Goal: Information Seeking & Learning: Compare options

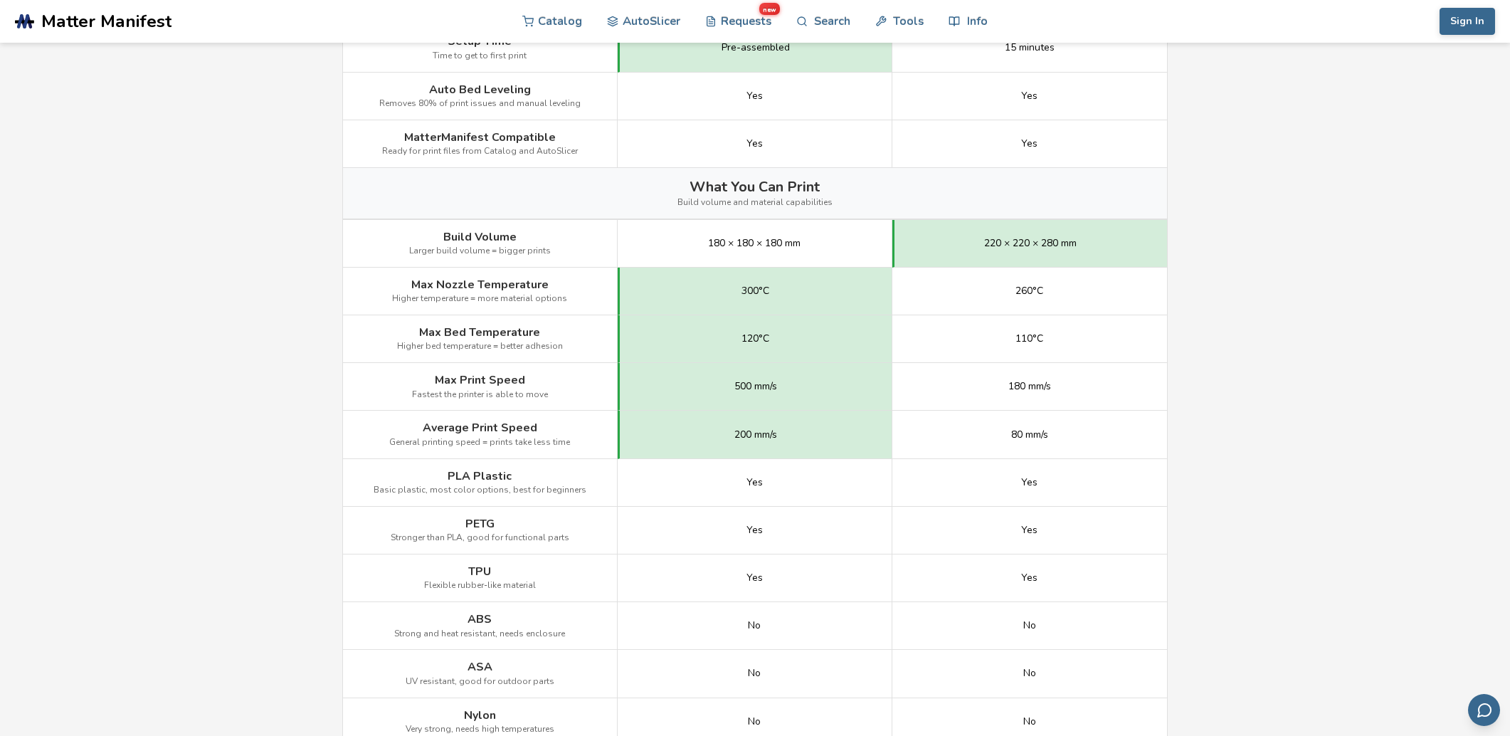
scroll to position [568, 0]
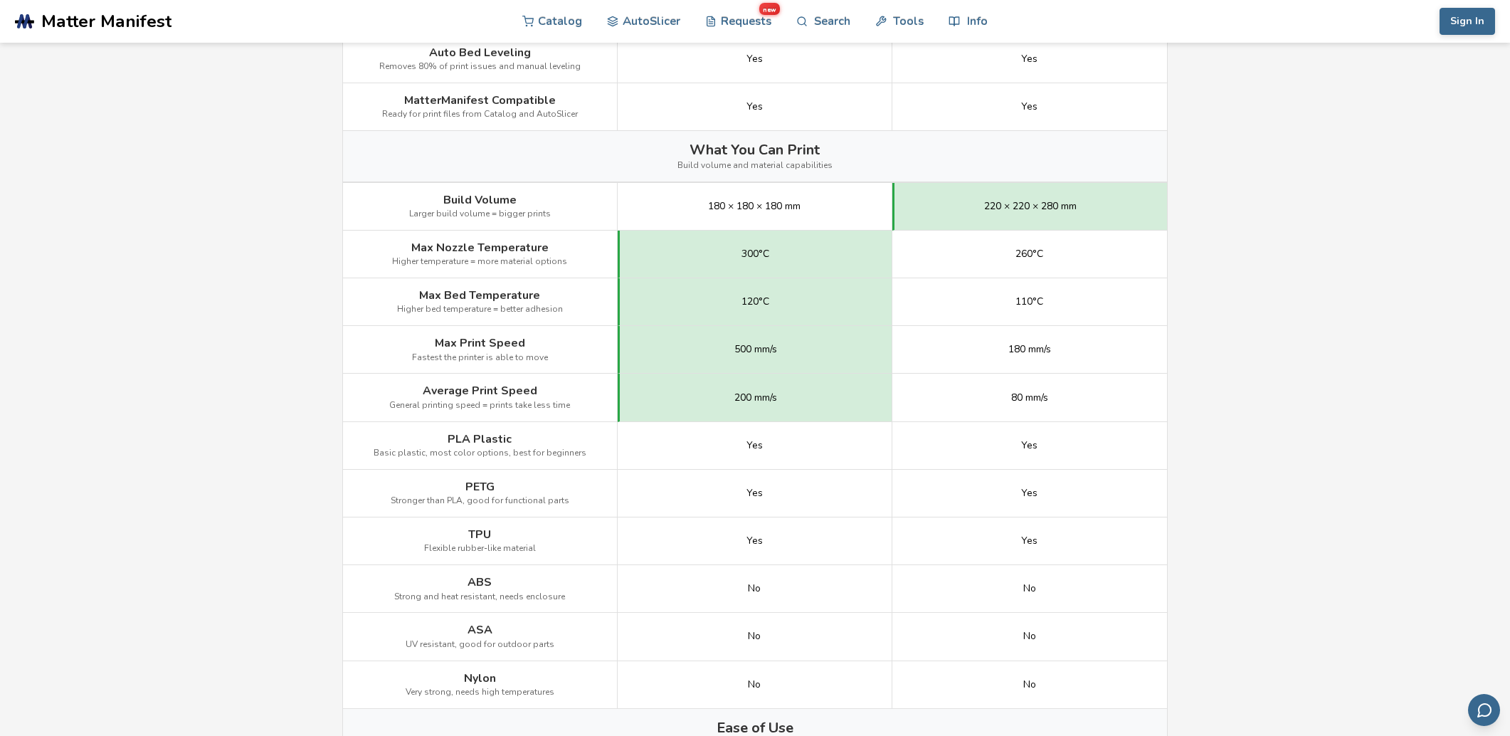
drag, startPoint x: 829, startPoint y: 378, endPoint x: 1354, endPoint y: 231, distance: 545.5
click at [1354, 231] on main "← Back to 3D Printers Bambu Lab A1 Mini vs Elegoo Neptune 3 Is the Bambu Lab A1…" at bounding box center [755, 540] width 1510 height 2216
click at [1290, 260] on main "← Back to 3D Printers Bambu Lab A1 Mini vs Elegoo Neptune 3 Is the Bambu Lab A1…" at bounding box center [755, 540] width 1510 height 2216
click at [1318, 246] on main "← Back to 3D Printers Bambu Lab A1 Mini vs Elegoo Neptune 3 Is the Bambu Lab A1…" at bounding box center [755, 540] width 1510 height 2216
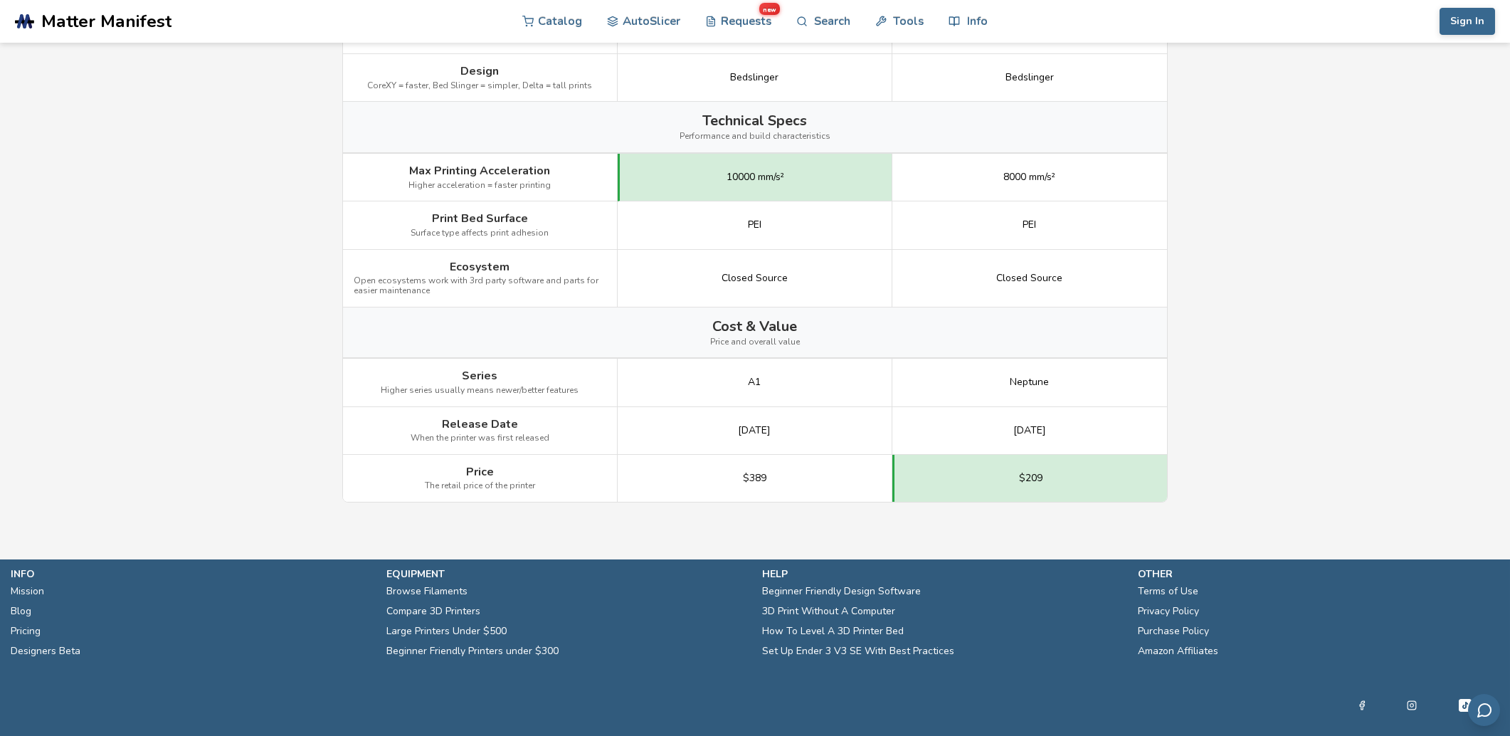
scroll to position [1712, 0]
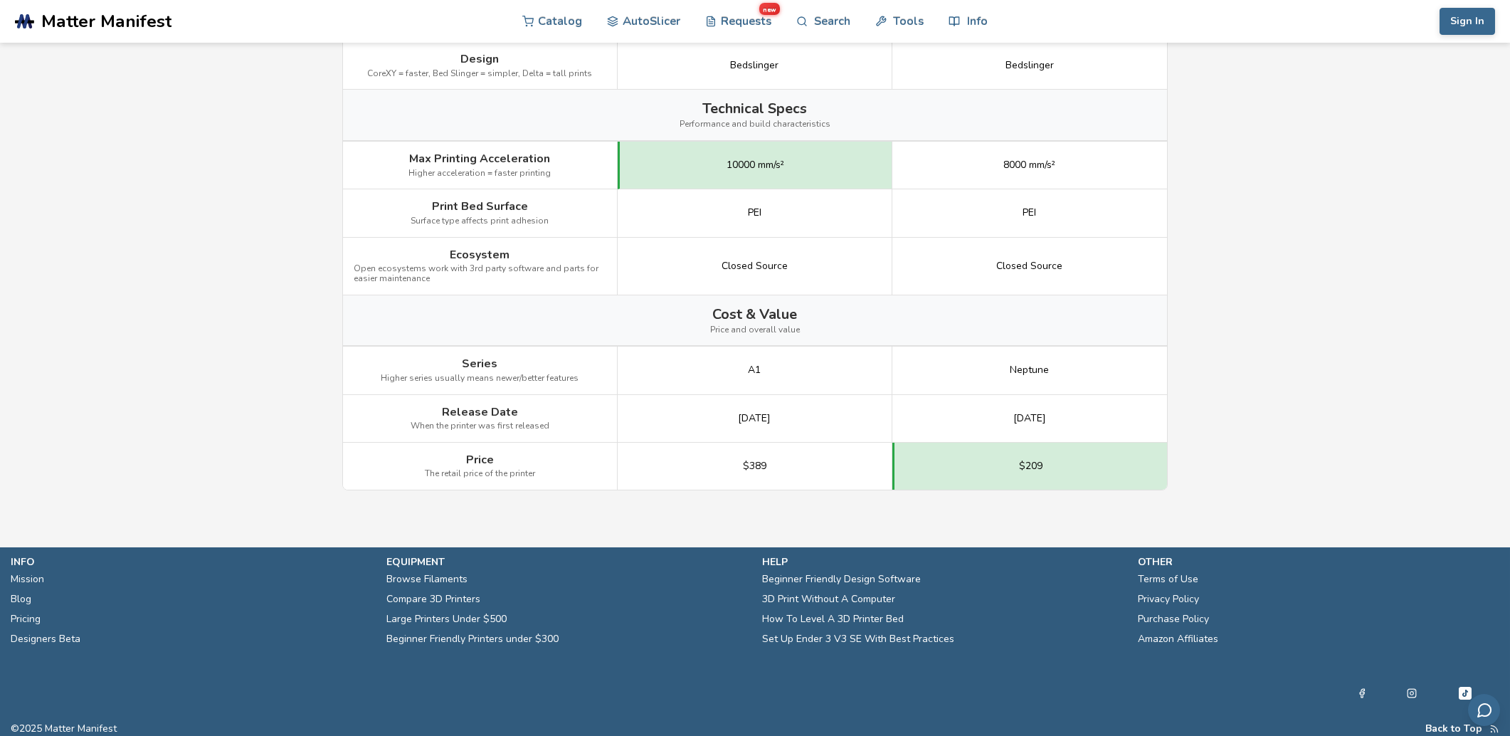
drag, startPoint x: 56, startPoint y: 547, endPoint x: 1164, endPoint y: 402, distance: 1117.2
click at [1141, 406] on div "May 2022" at bounding box center [1029, 419] width 275 height 48
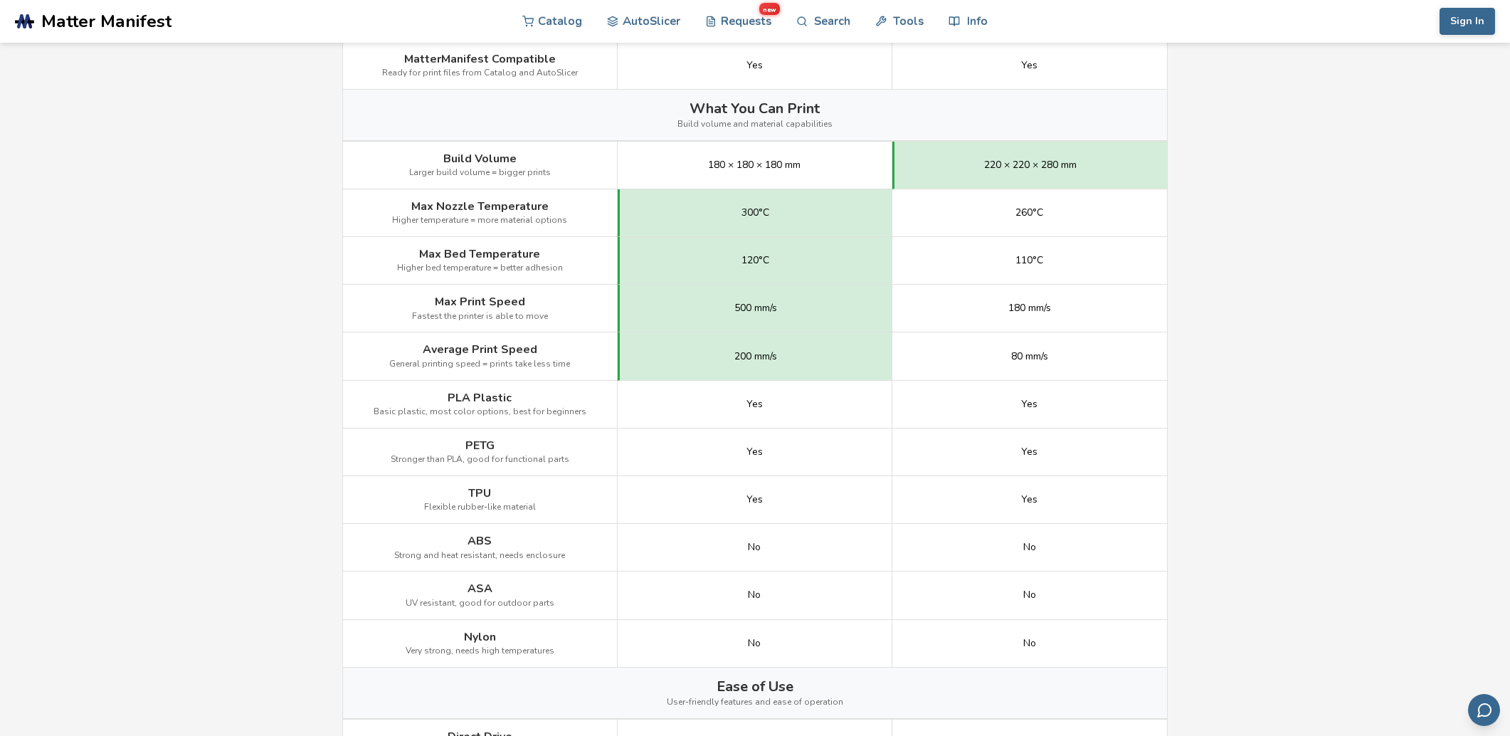
scroll to position [0, 0]
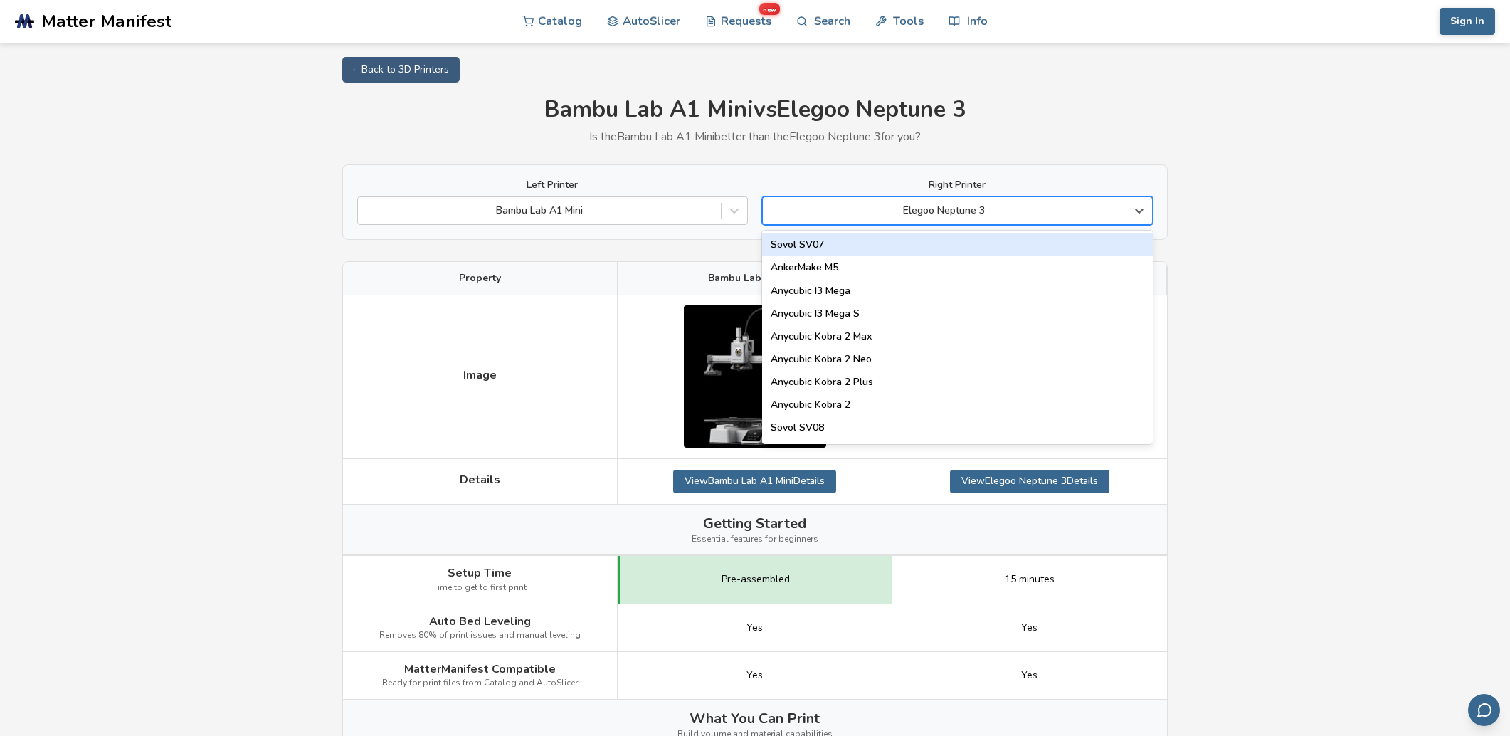
click at [980, 211] on div at bounding box center [944, 210] width 349 height 14
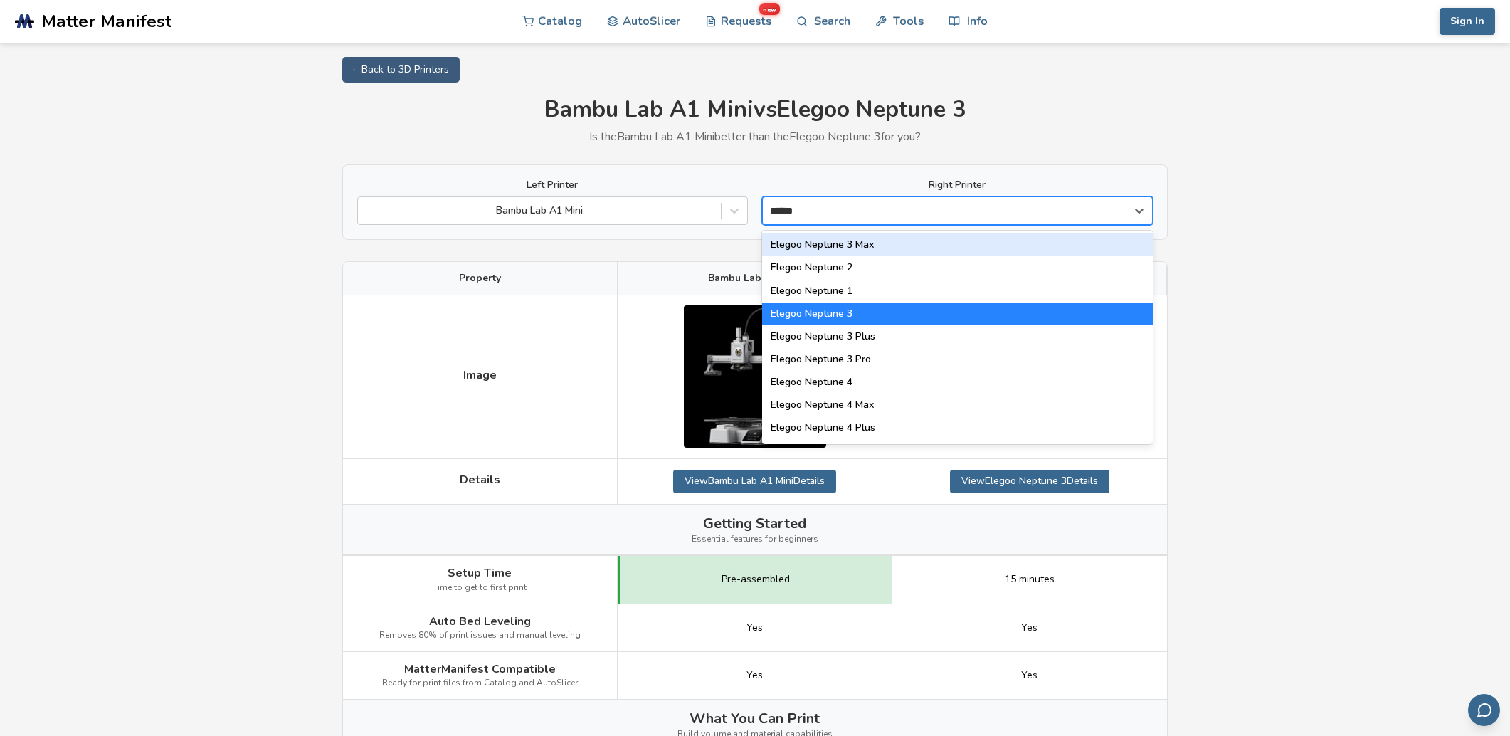
type input "*******"
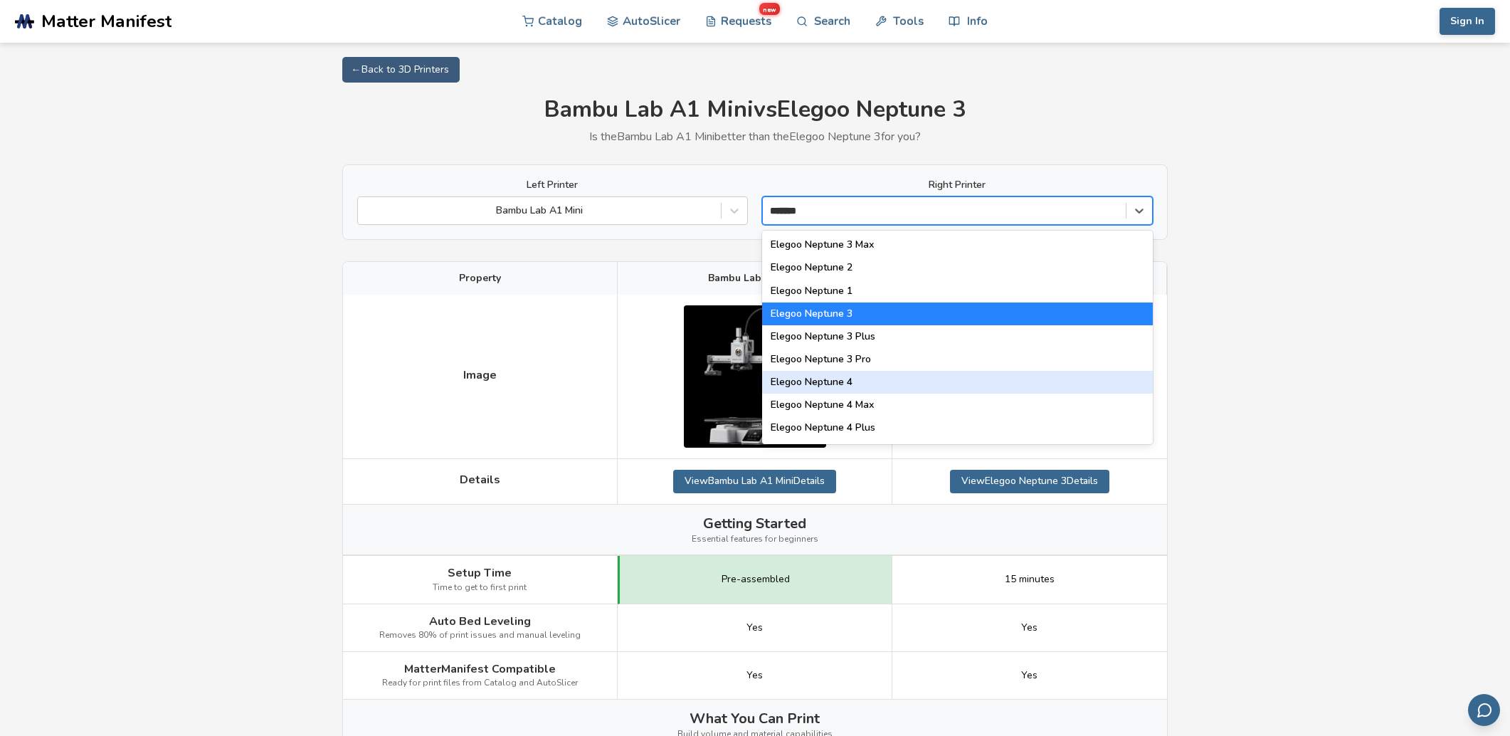
click at [864, 386] on div "Elegoo Neptune 4" at bounding box center [957, 382] width 391 height 23
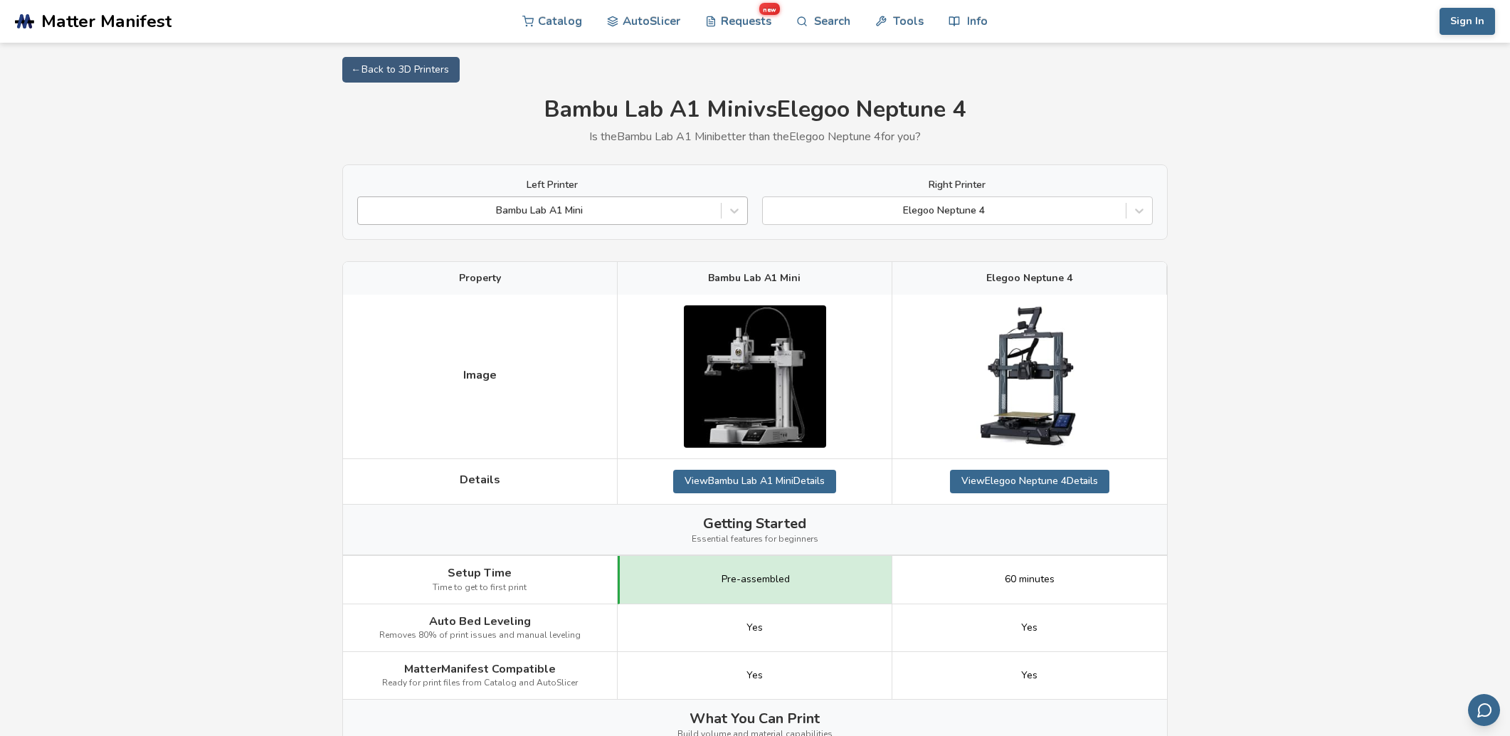
click at [685, 210] on div at bounding box center [539, 210] width 349 height 14
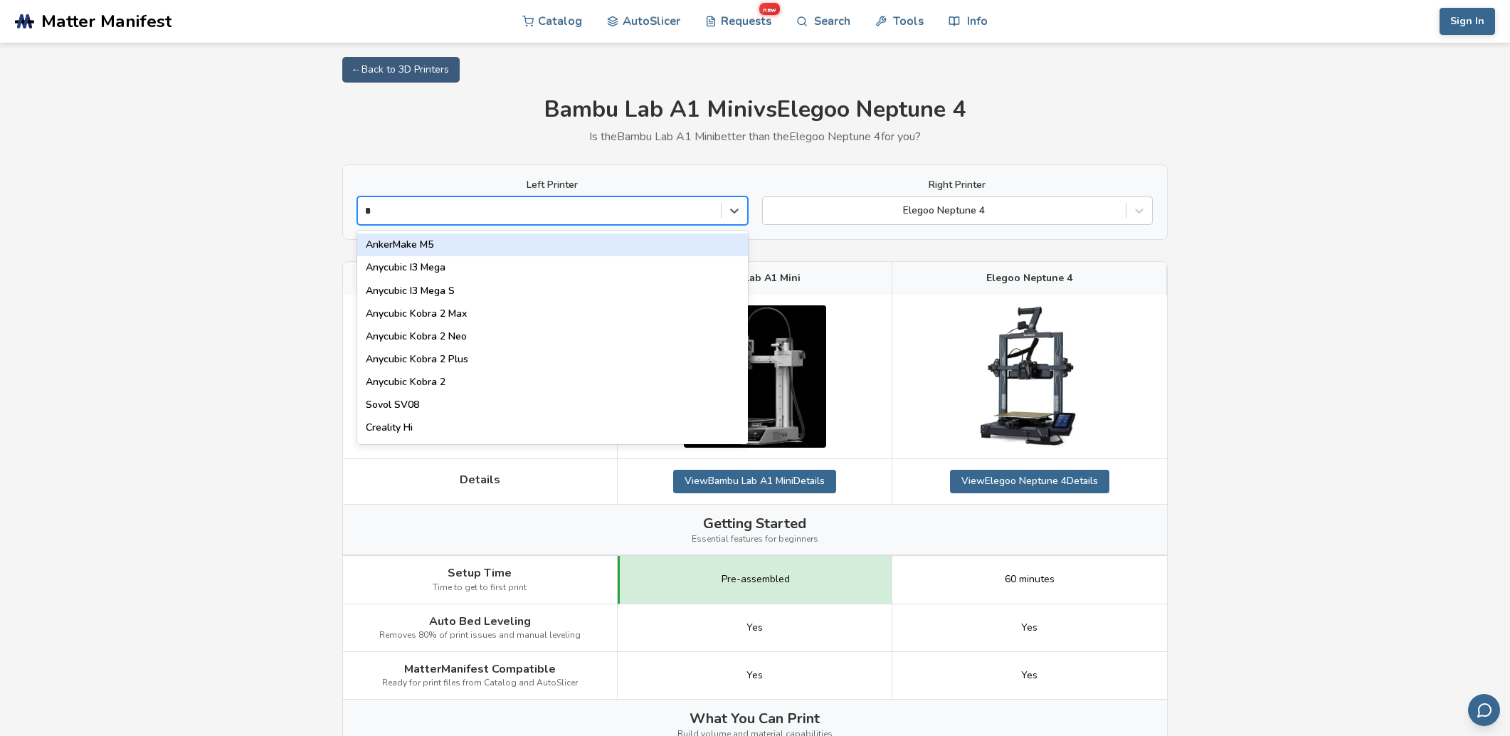
type input "**"
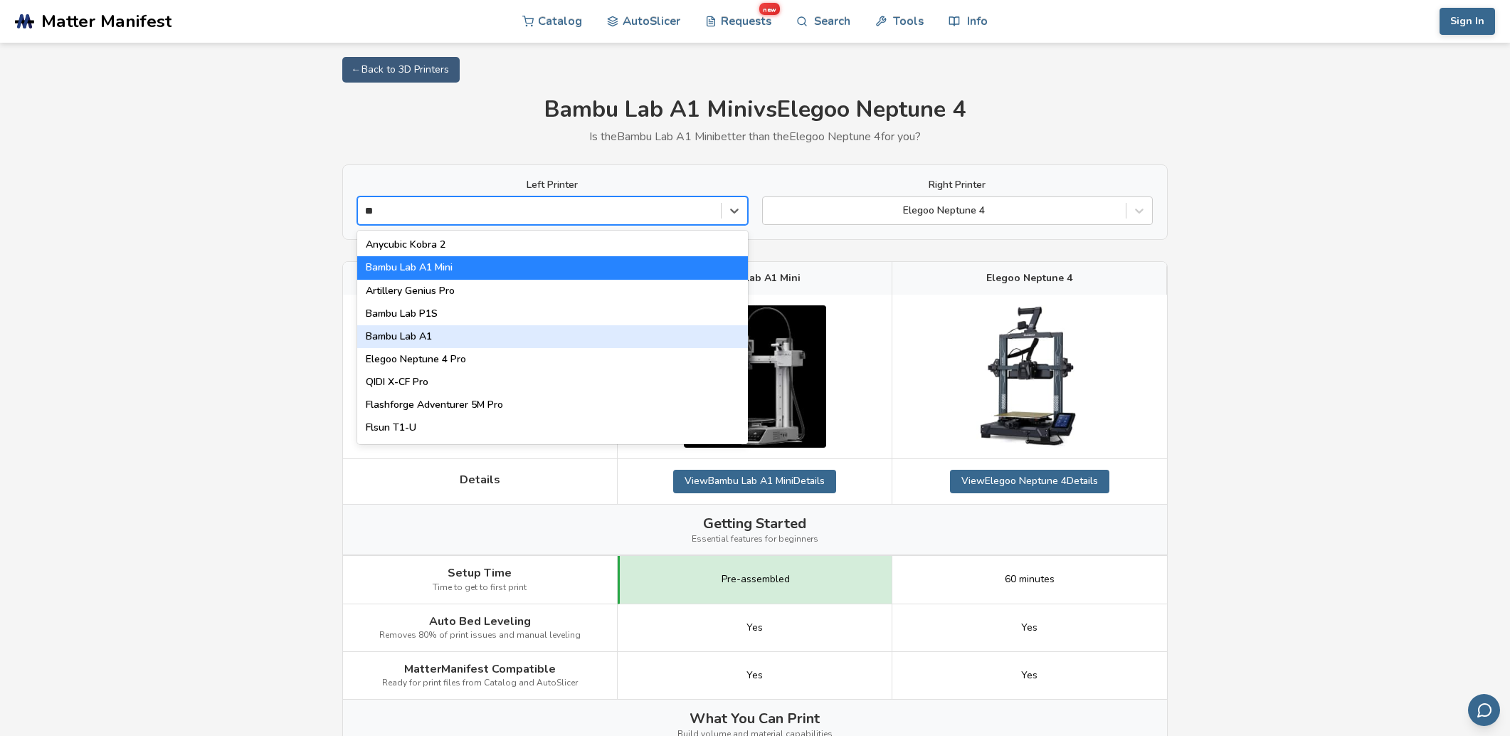
click at [427, 334] on div "Bambu Lab A1" at bounding box center [552, 336] width 391 height 23
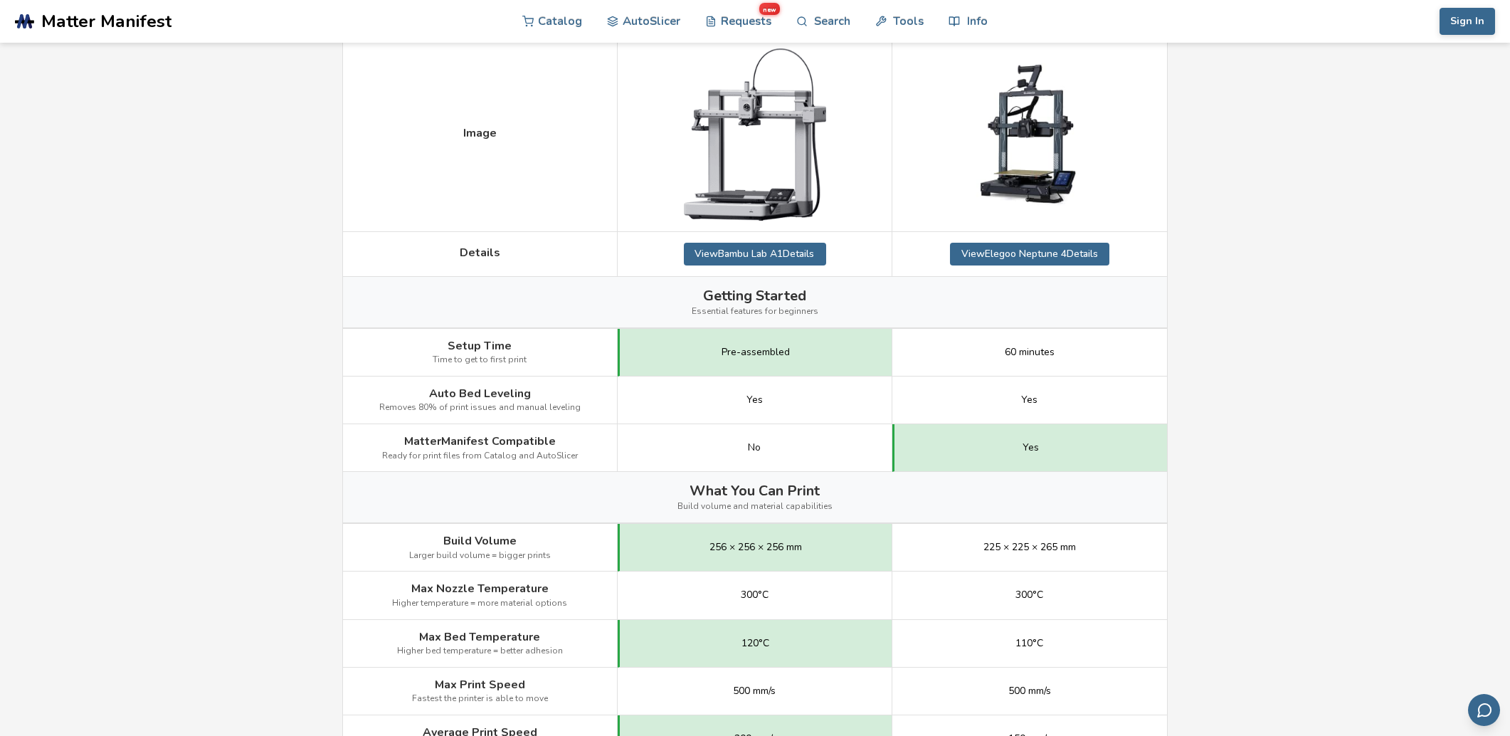
scroll to position [284, 0]
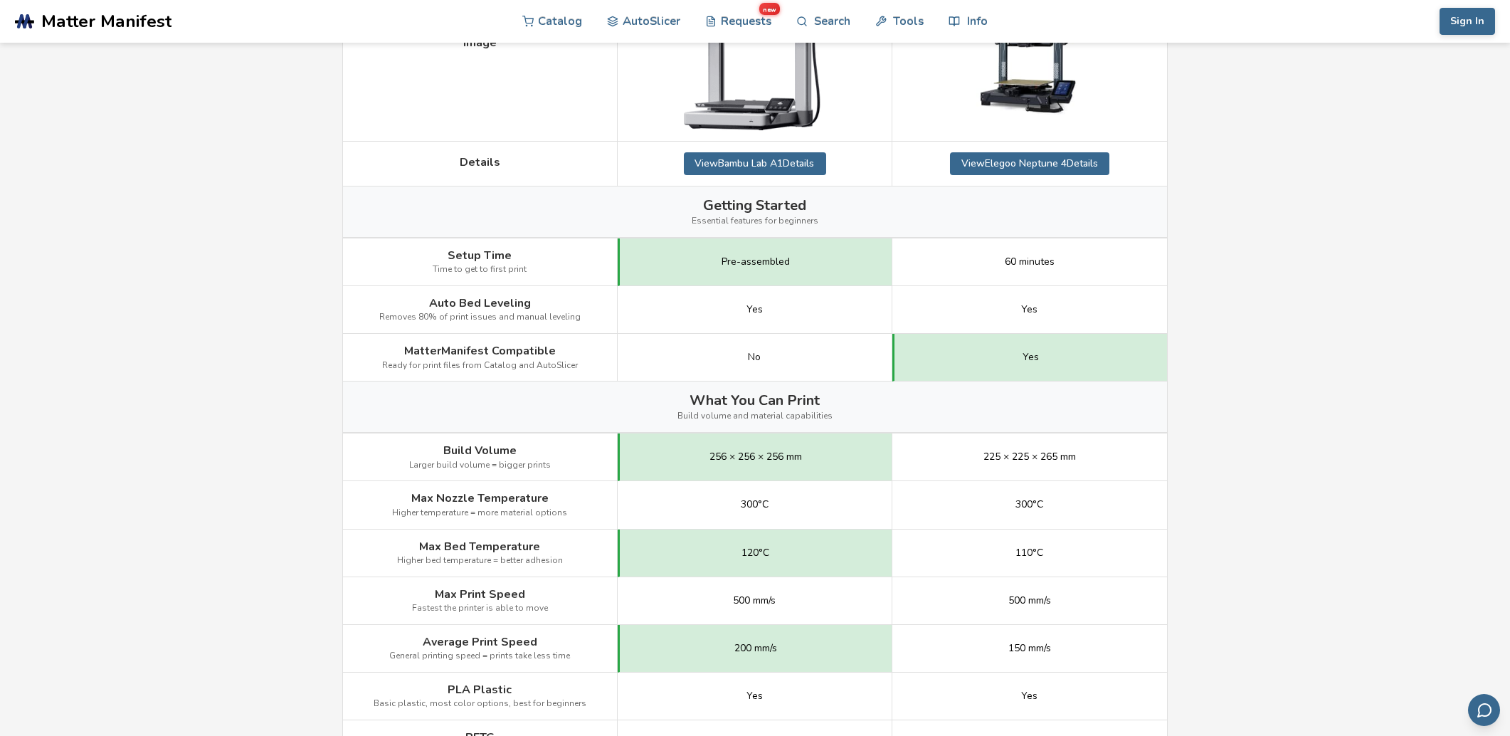
scroll to position [356, 0]
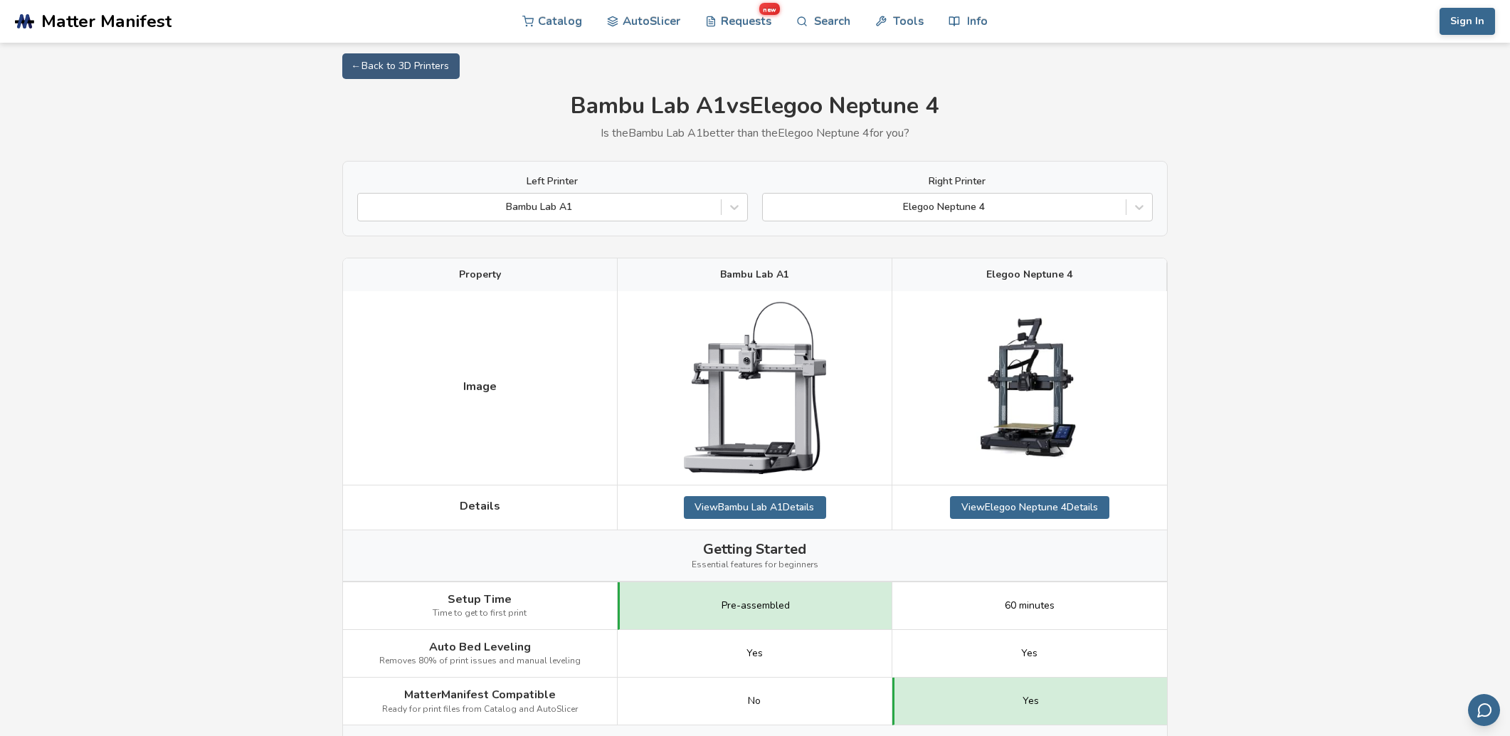
scroll to position [0, 0]
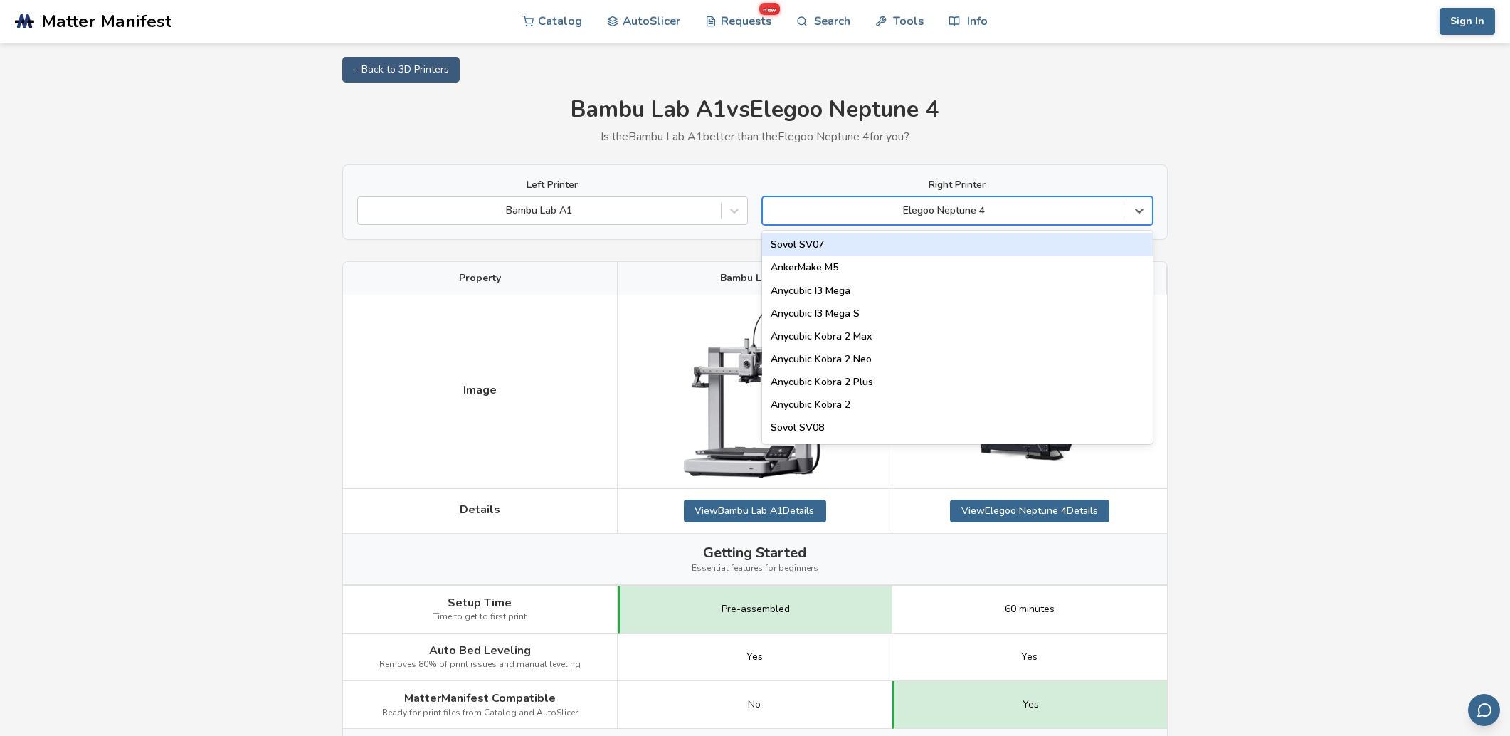
click at [968, 209] on div at bounding box center [944, 210] width 349 height 14
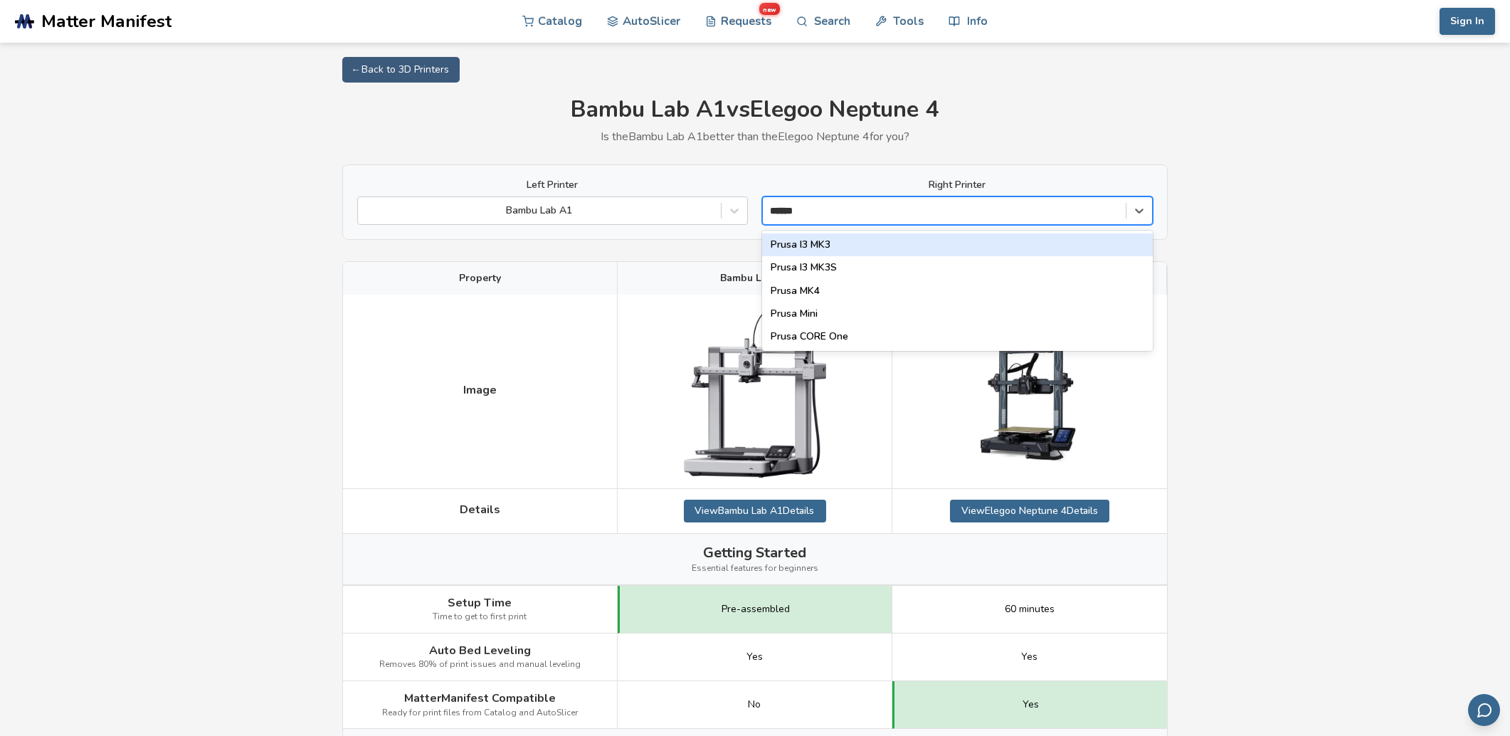
type input "*******"
click at [824, 243] on div "Prusa MK4" at bounding box center [957, 244] width 391 height 23
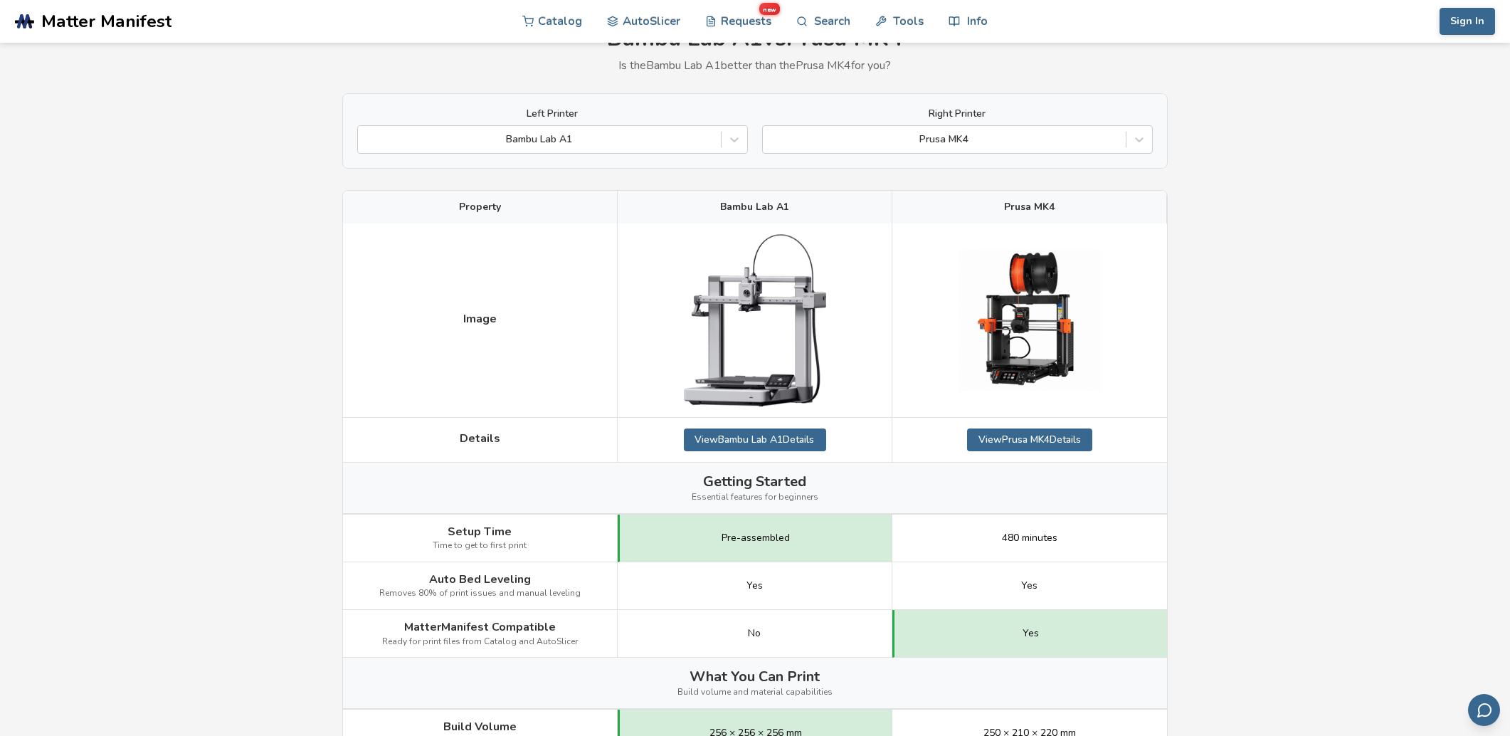
scroll to position [356, 0]
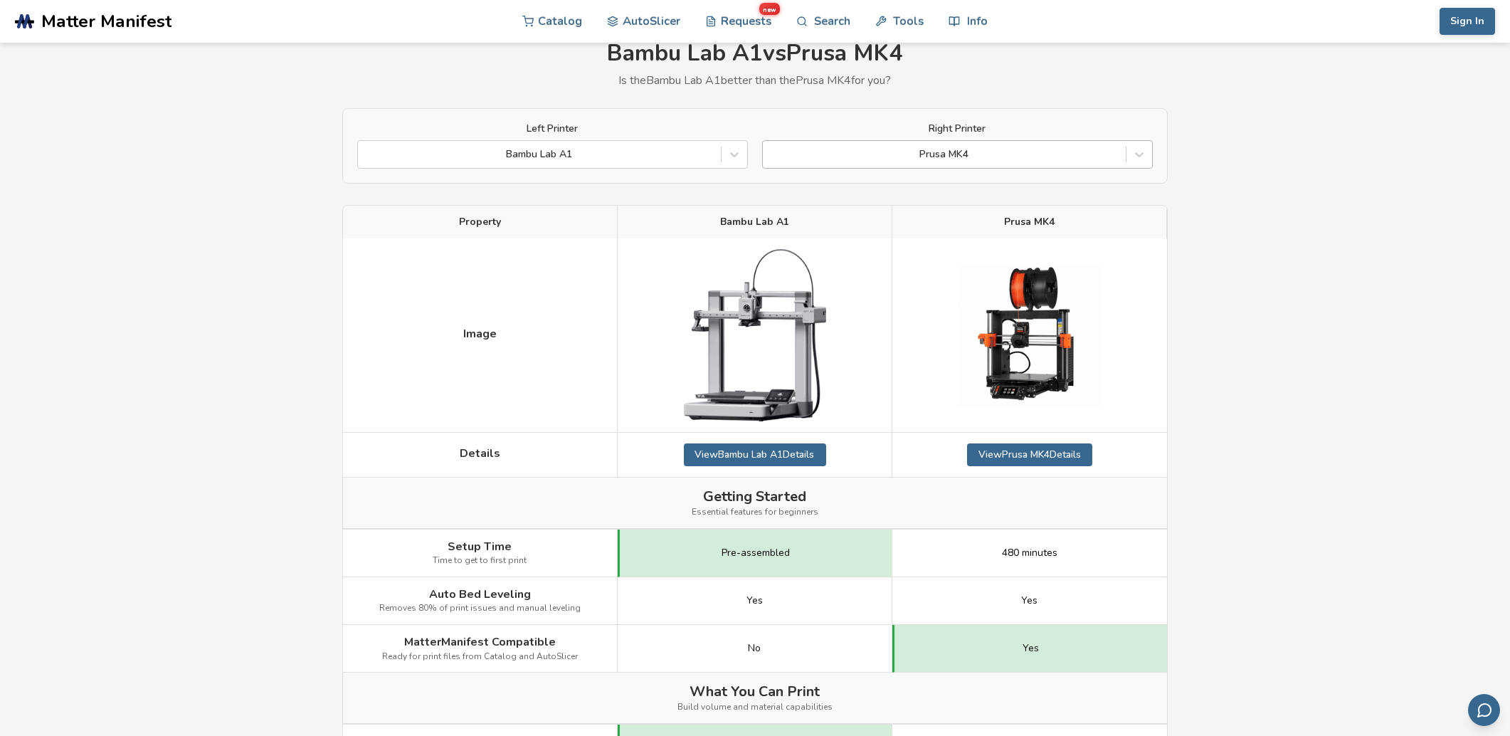
scroll to position [0, 0]
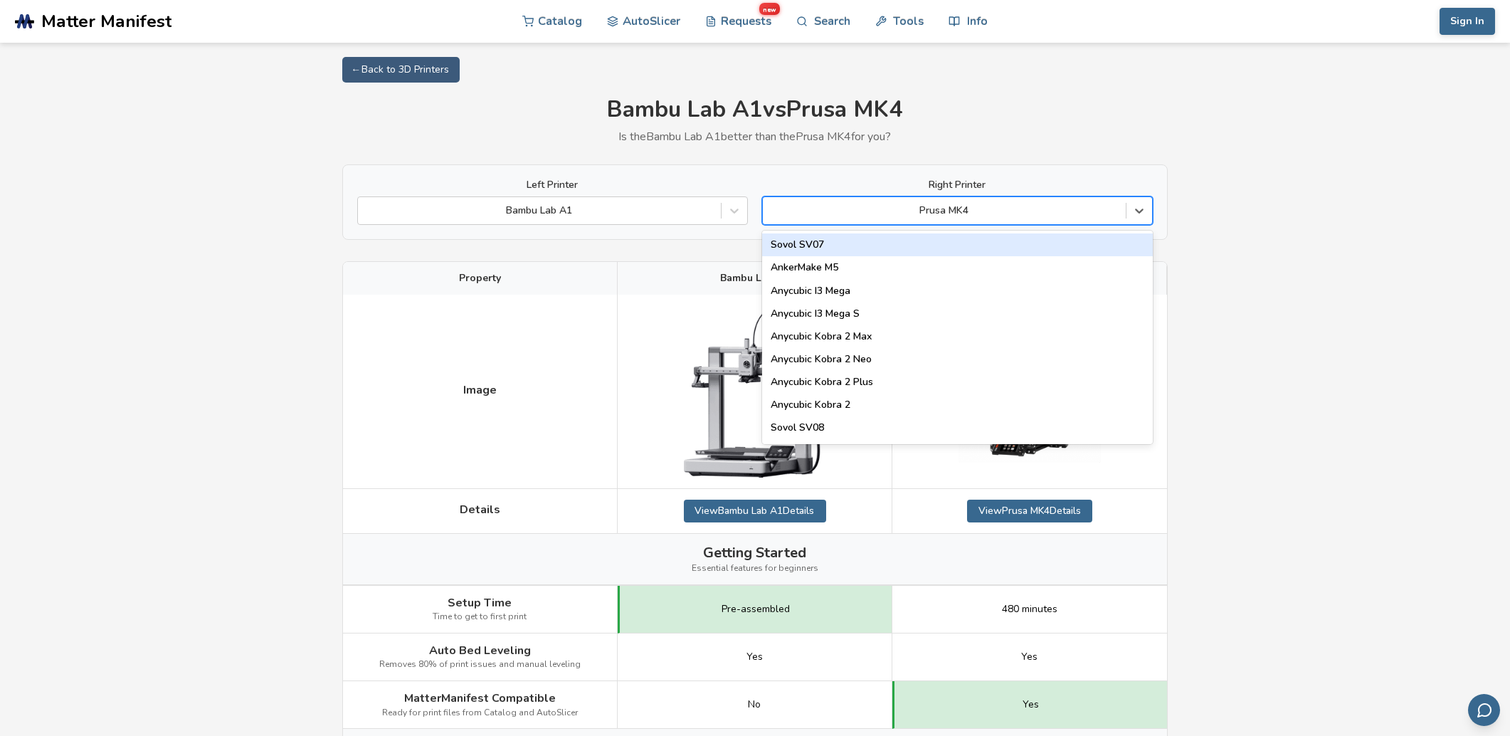
click at [967, 213] on div at bounding box center [944, 210] width 349 height 14
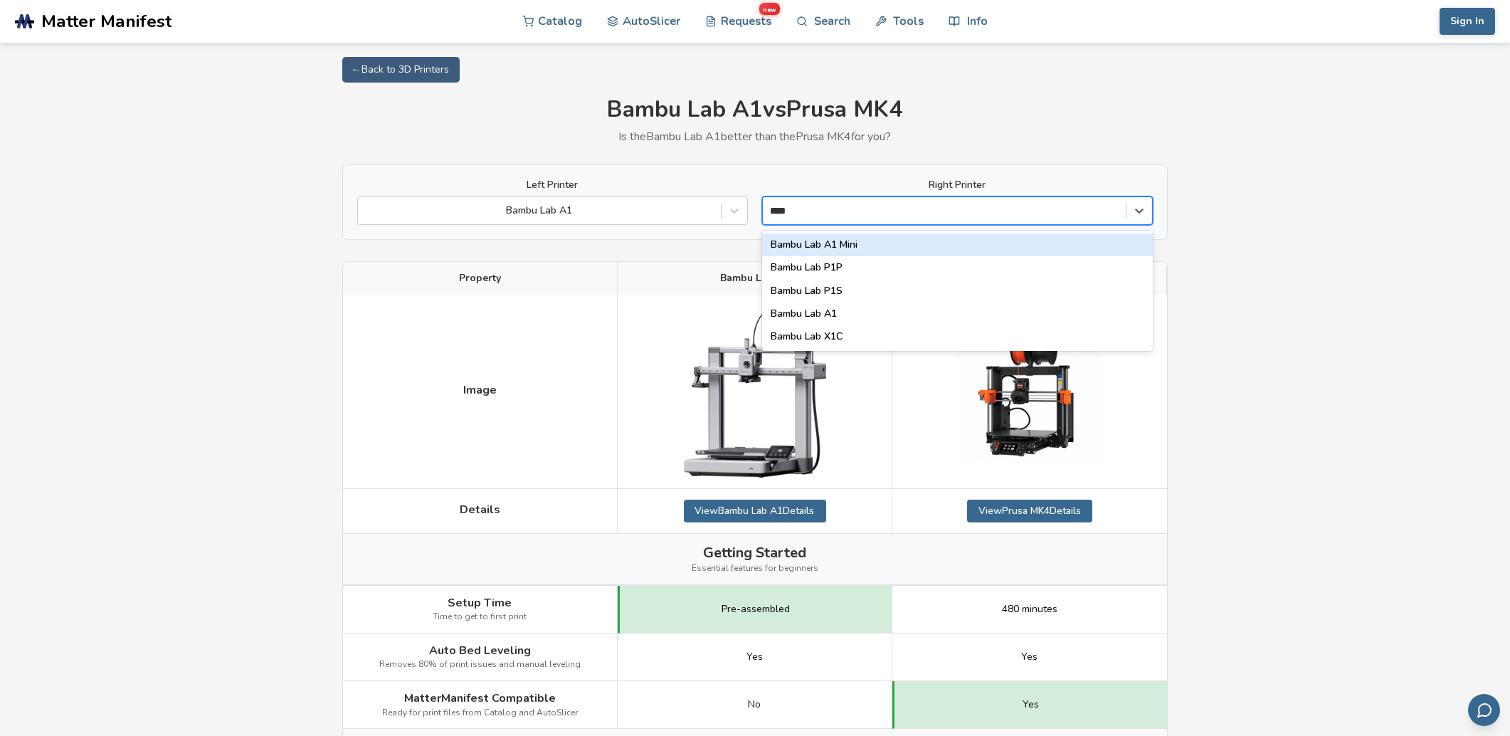
type input "*****"
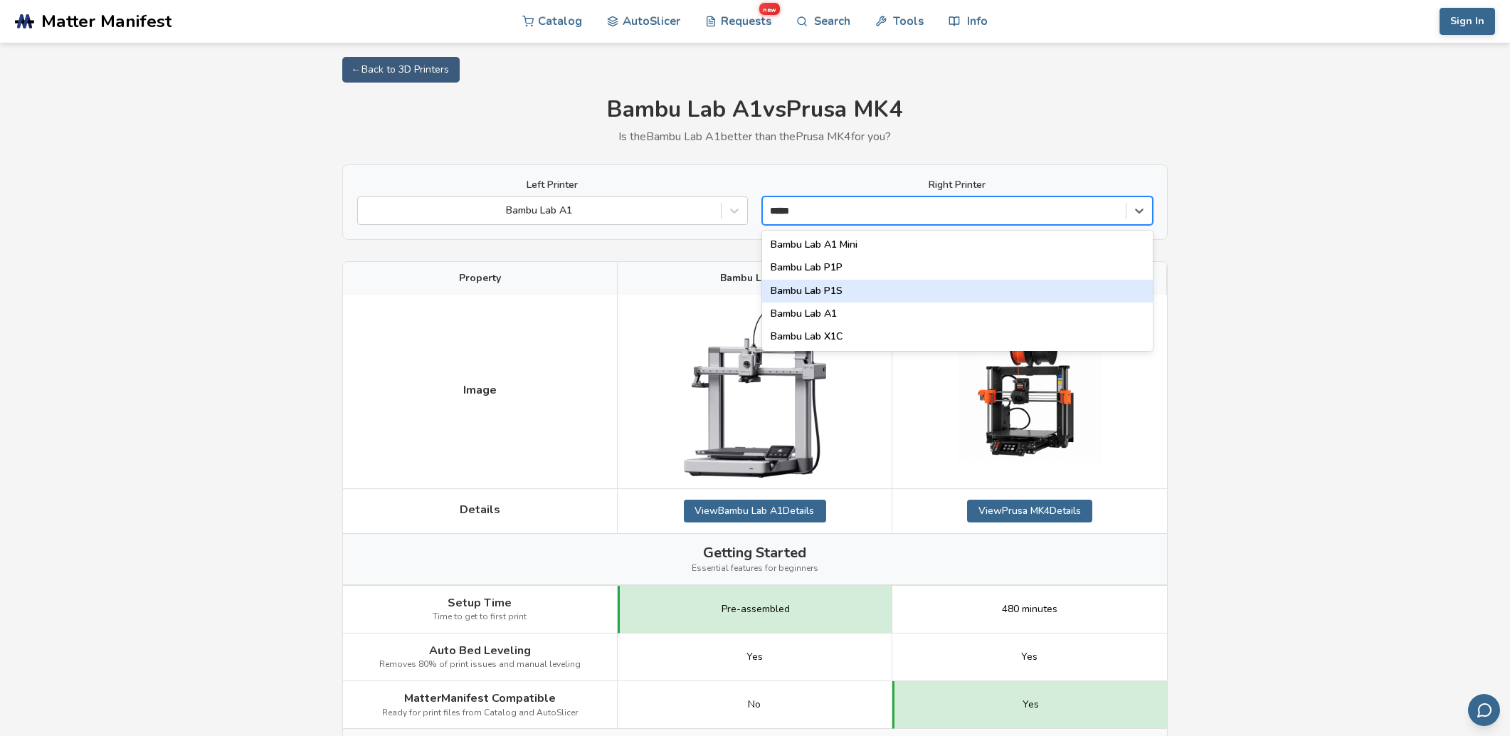
click at [844, 286] on div "Bambu Lab P1S" at bounding box center [957, 291] width 391 height 23
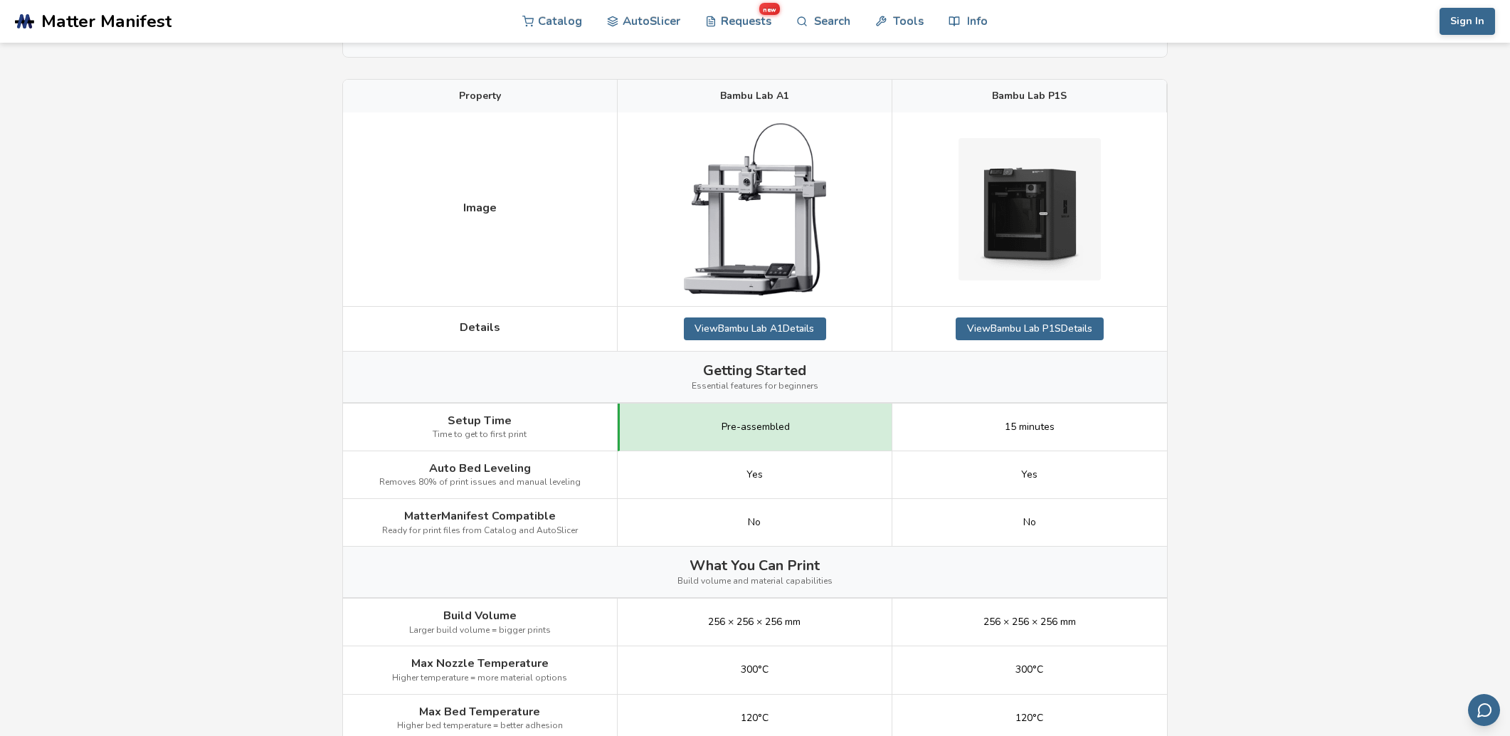
scroll to position [213, 0]
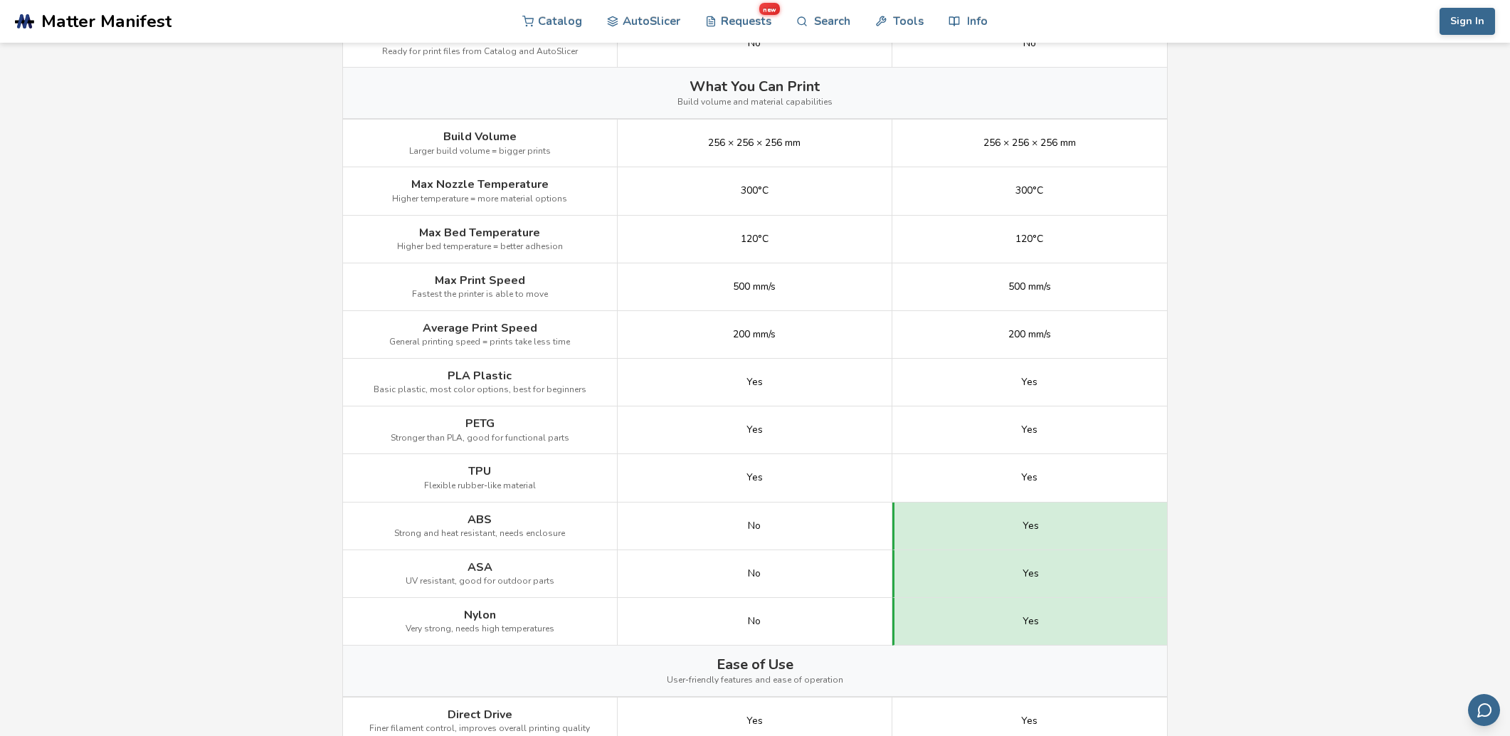
scroll to position [711, 0]
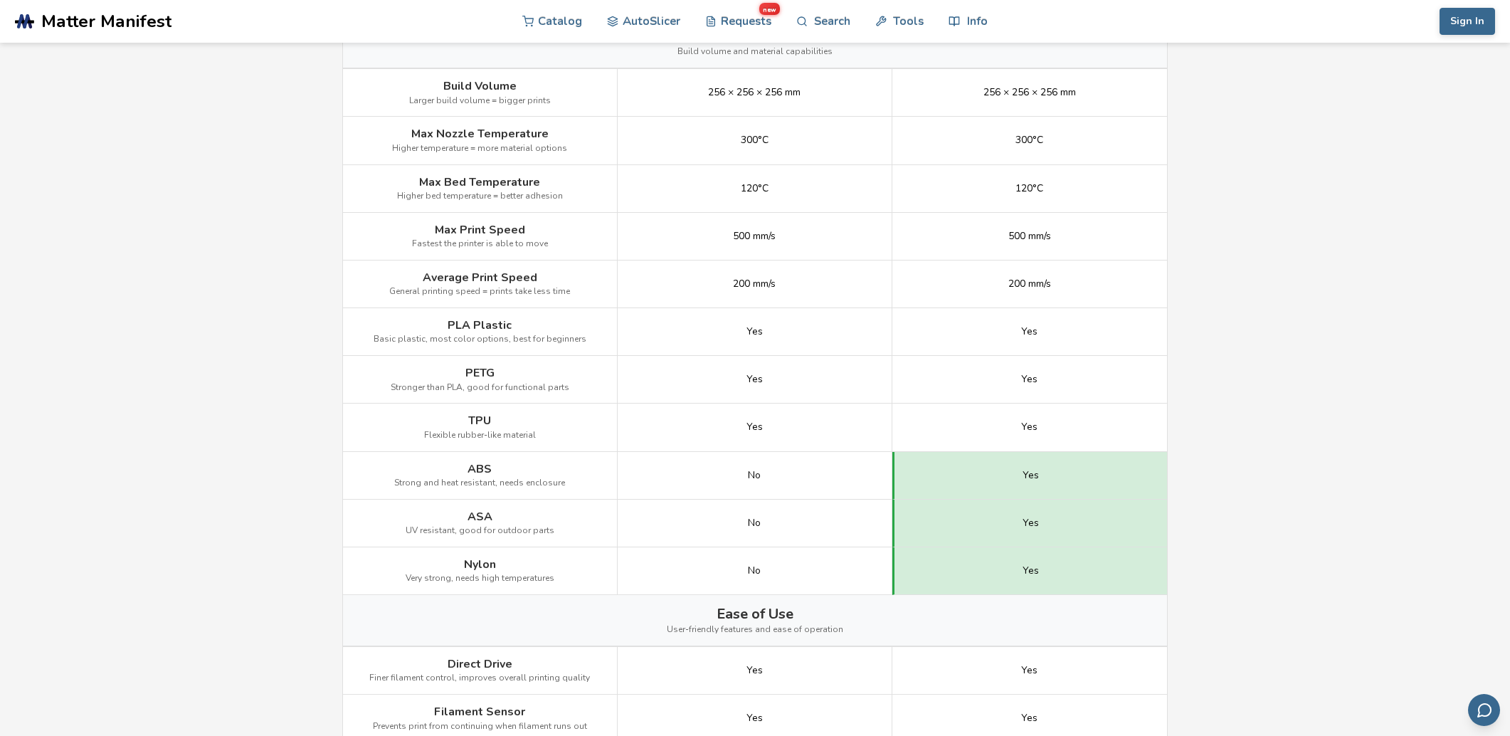
click at [1306, 443] on main "← Back to 3D Printers Bambu Lab A1 vs Bambu Lab P1S Is the Bambu Lab A1 better …" at bounding box center [755, 411] width 1510 height 2245
click at [1283, 463] on main "← Back to 3D Printers Bambu Lab A1 vs Bambu Lab P1S Is the Bambu Lab A1 better …" at bounding box center [755, 411] width 1510 height 2245
click at [1328, 453] on main "← Back to 3D Printers Bambu Lab A1 vs Bambu Lab P1S Is the Bambu Lab A1 better …" at bounding box center [755, 411] width 1510 height 2245
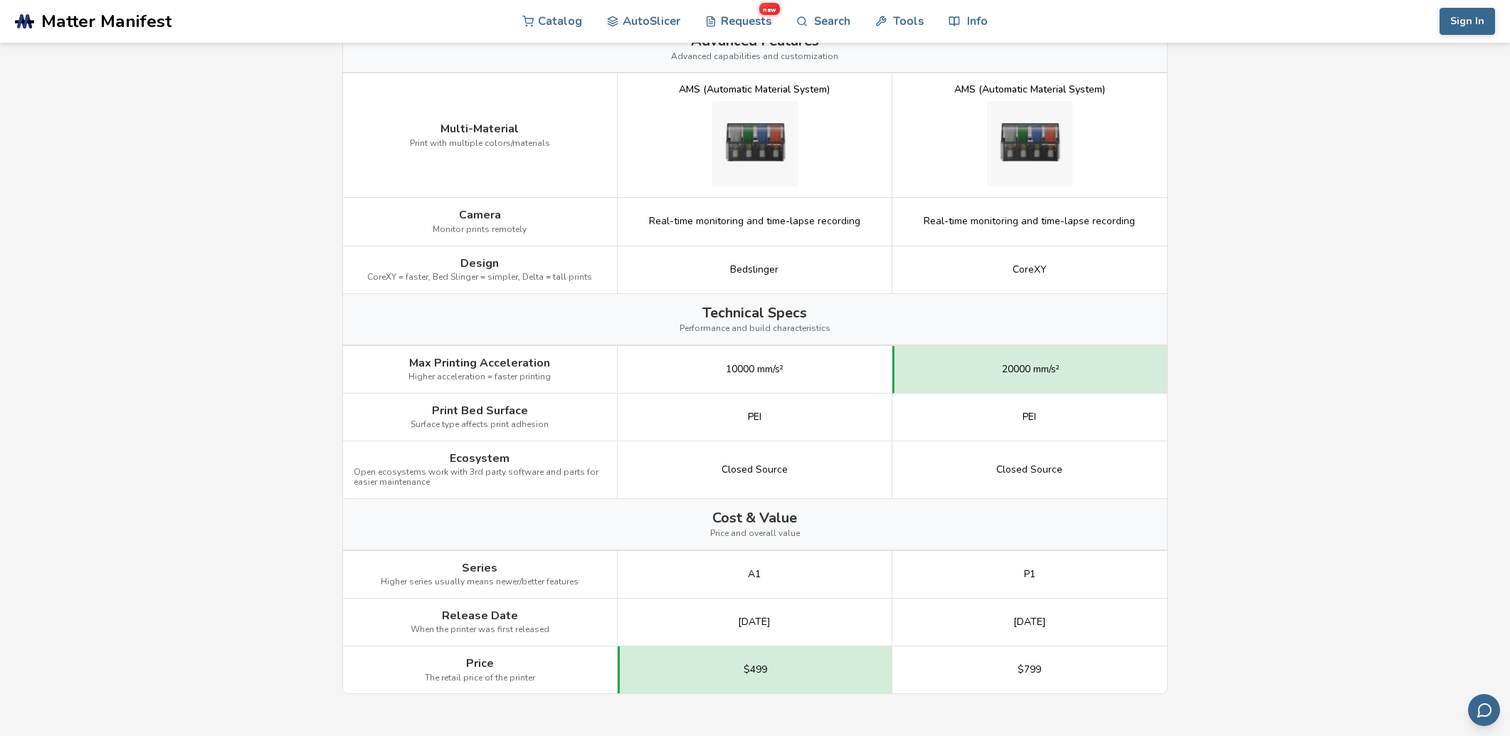
scroll to position [1456, 0]
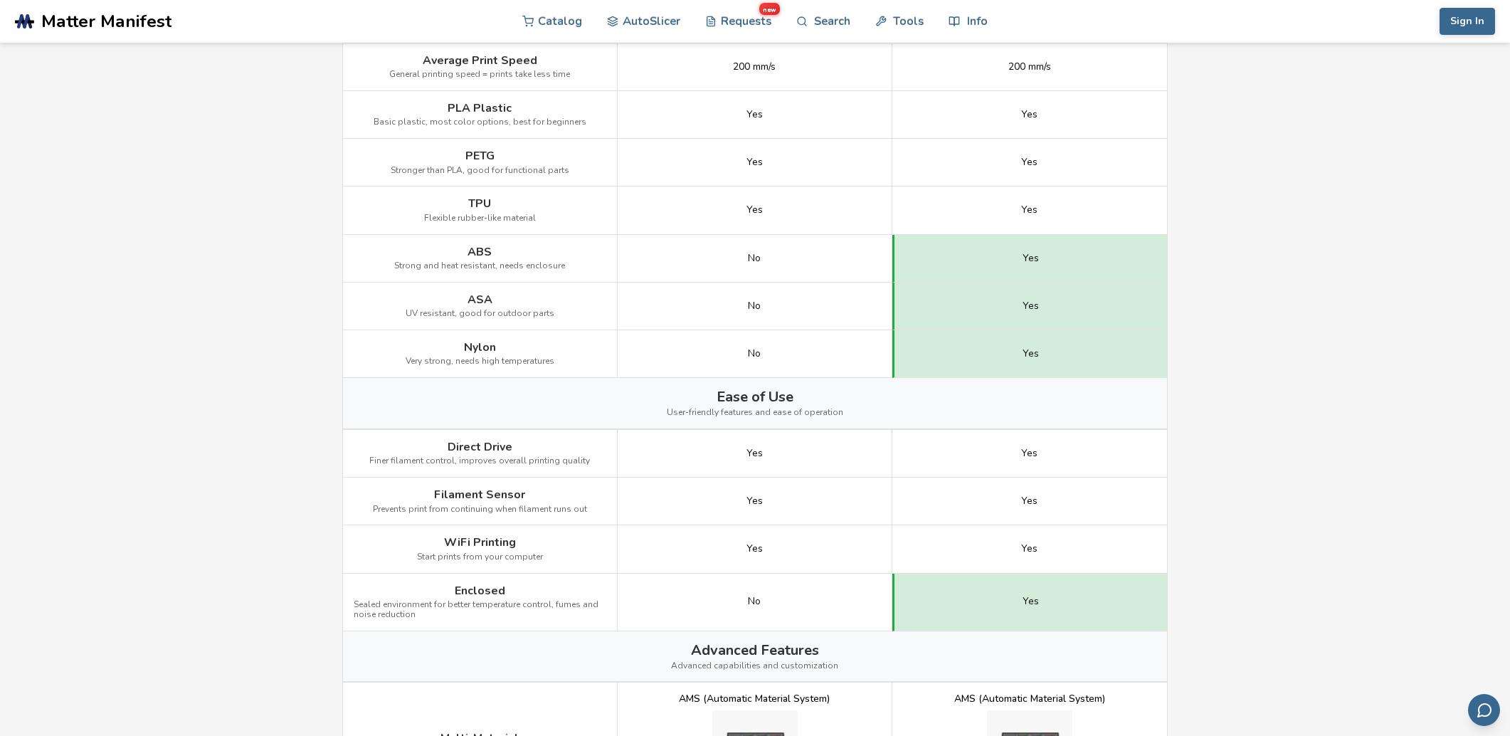
scroll to position [887, 0]
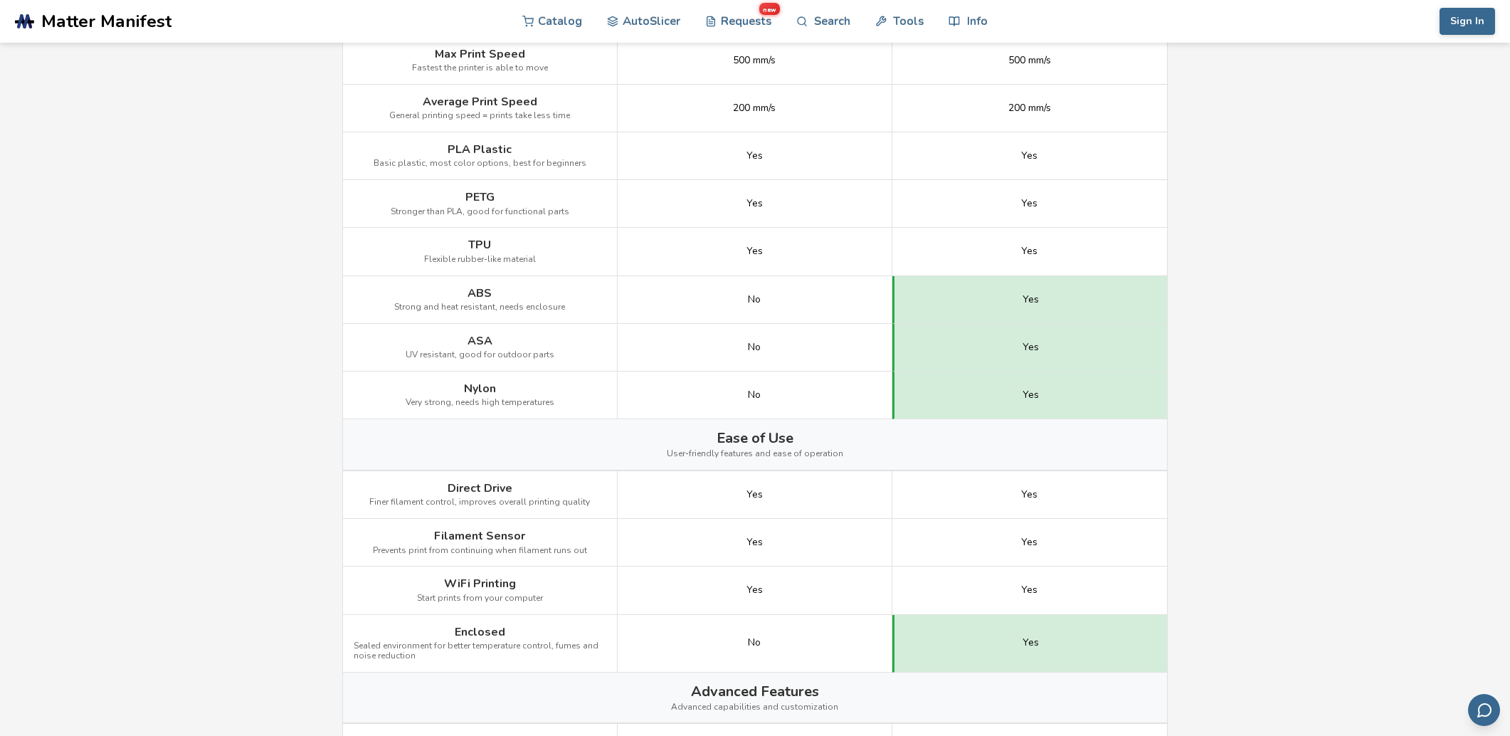
click at [1357, 445] on main "← Back to 3D Printers Bambu Lab A1 vs Bambu Lab P1S Is the Bambu Lab A1 better …" at bounding box center [755, 235] width 1510 height 2245
drag, startPoint x: 1338, startPoint y: 455, endPoint x: 1352, endPoint y: 447, distance: 16.2
click at [1337, 455] on main "← Back to 3D Printers Bambu Lab A1 vs Bambu Lab P1S Is the Bambu Lab A1 better …" at bounding box center [755, 235] width 1510 height 2245
click at [1357, 445] on main "← Back to 3D Printers Bambu Lab A1 vs Bambu Lab P1S Is the Bambu Lab A1 better …" at bounding box center [755, 235] width 1510 height 2245
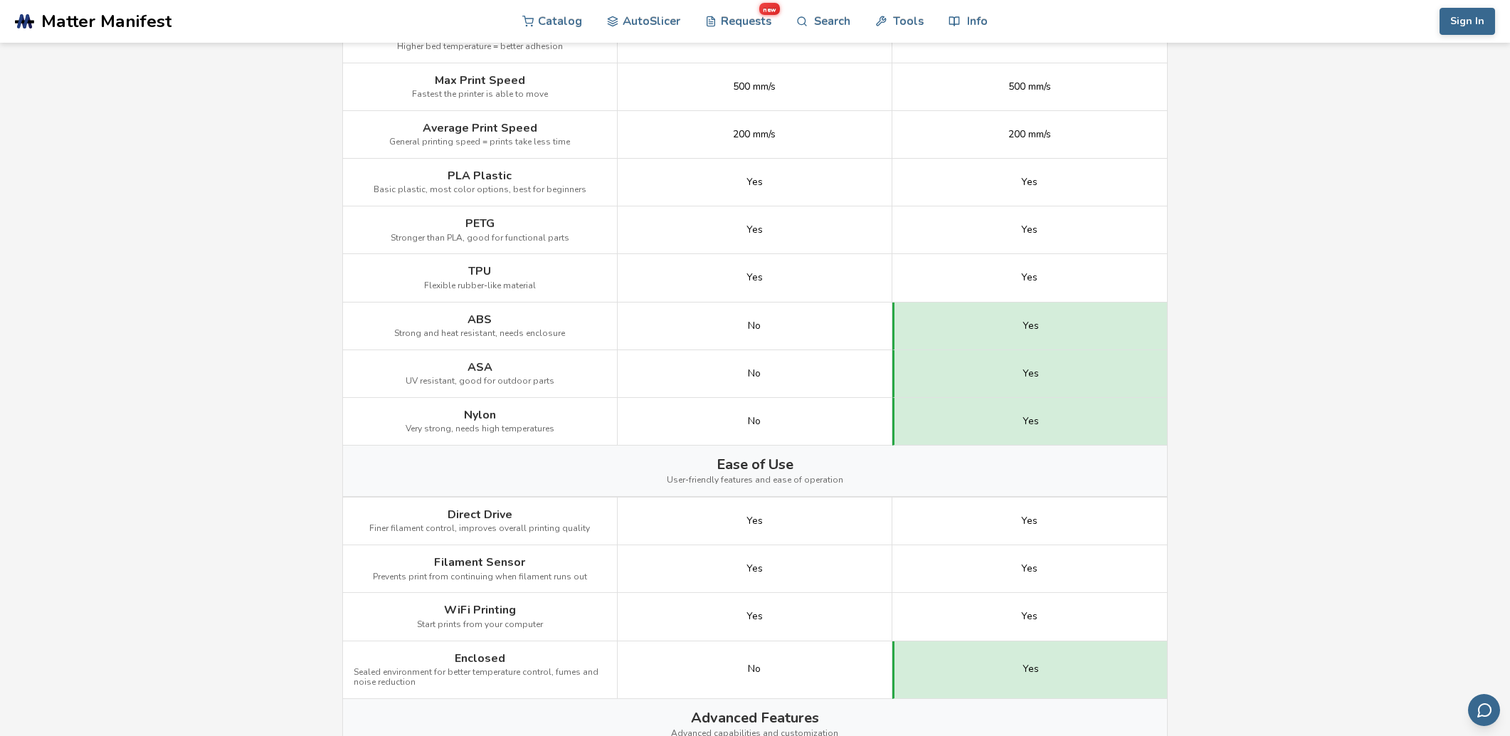
scroll to position [816, 0]
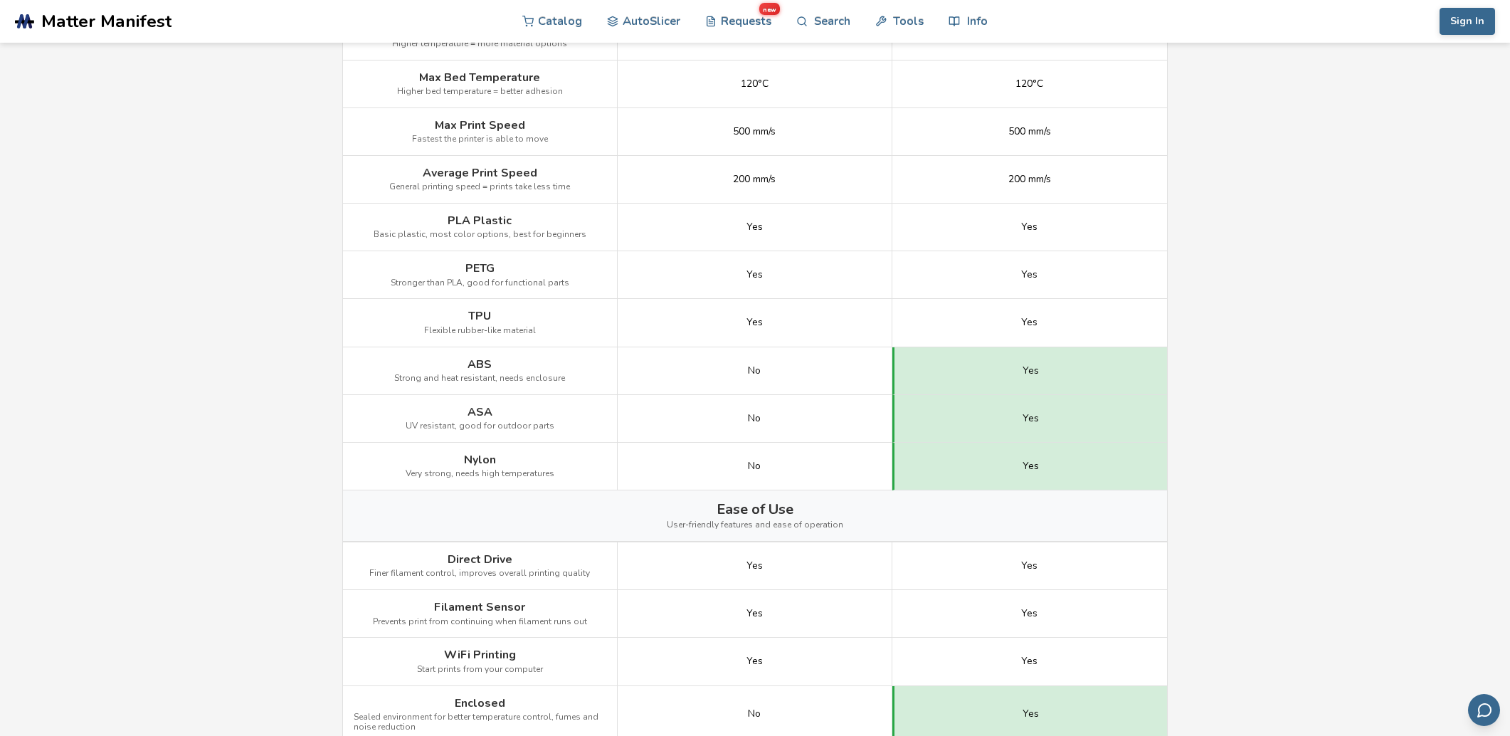
click at [1380, 378] on main "← Back to 3D Printers Bambu Lab A1 vs Bambu Lab P1S Is the Bambu Lab A1 better …" at bounding box center [755, 306] width 1510 height 2245
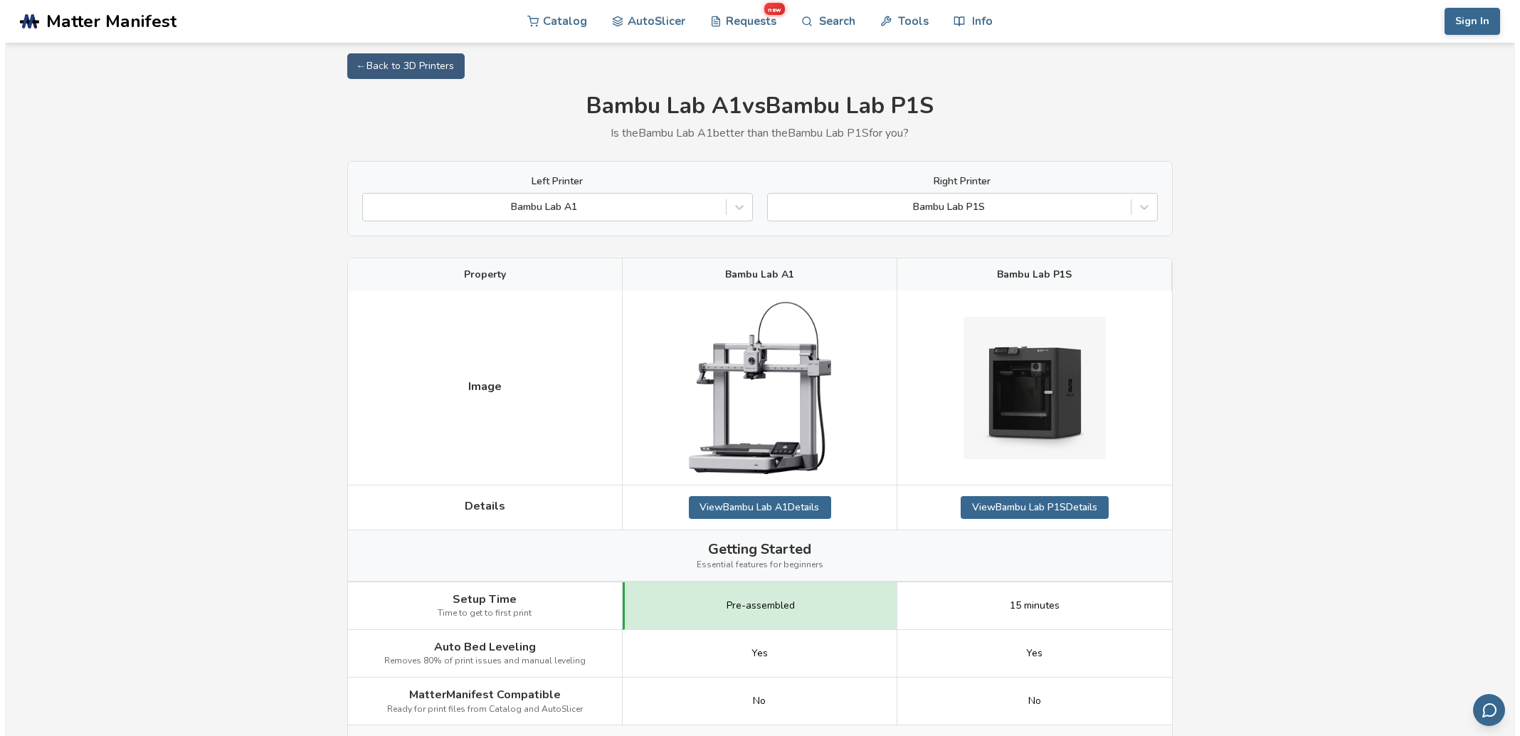
scroll to position [0, 0]
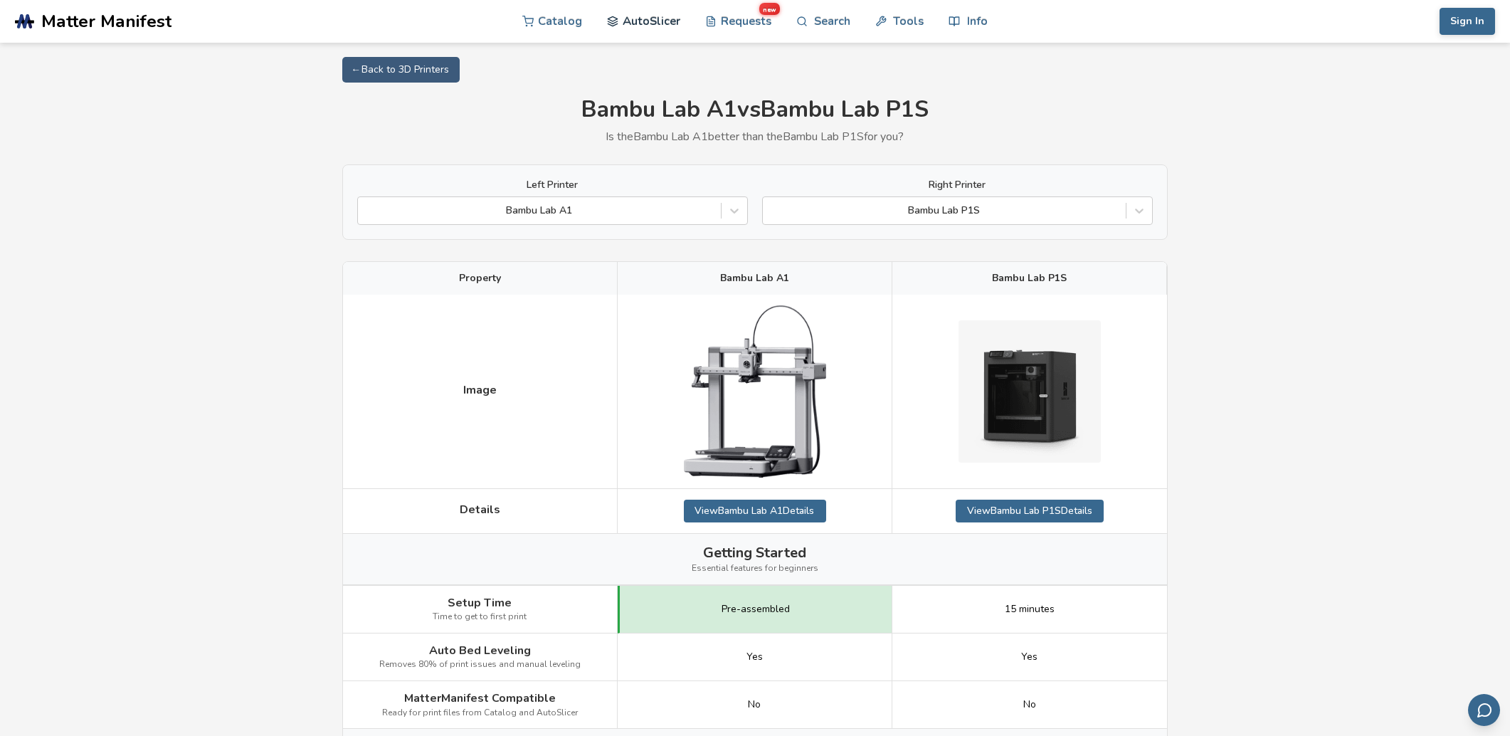
click at [640, 26] on link "AutoSlicer" at bounding box center [643, 21] width 73 height 43
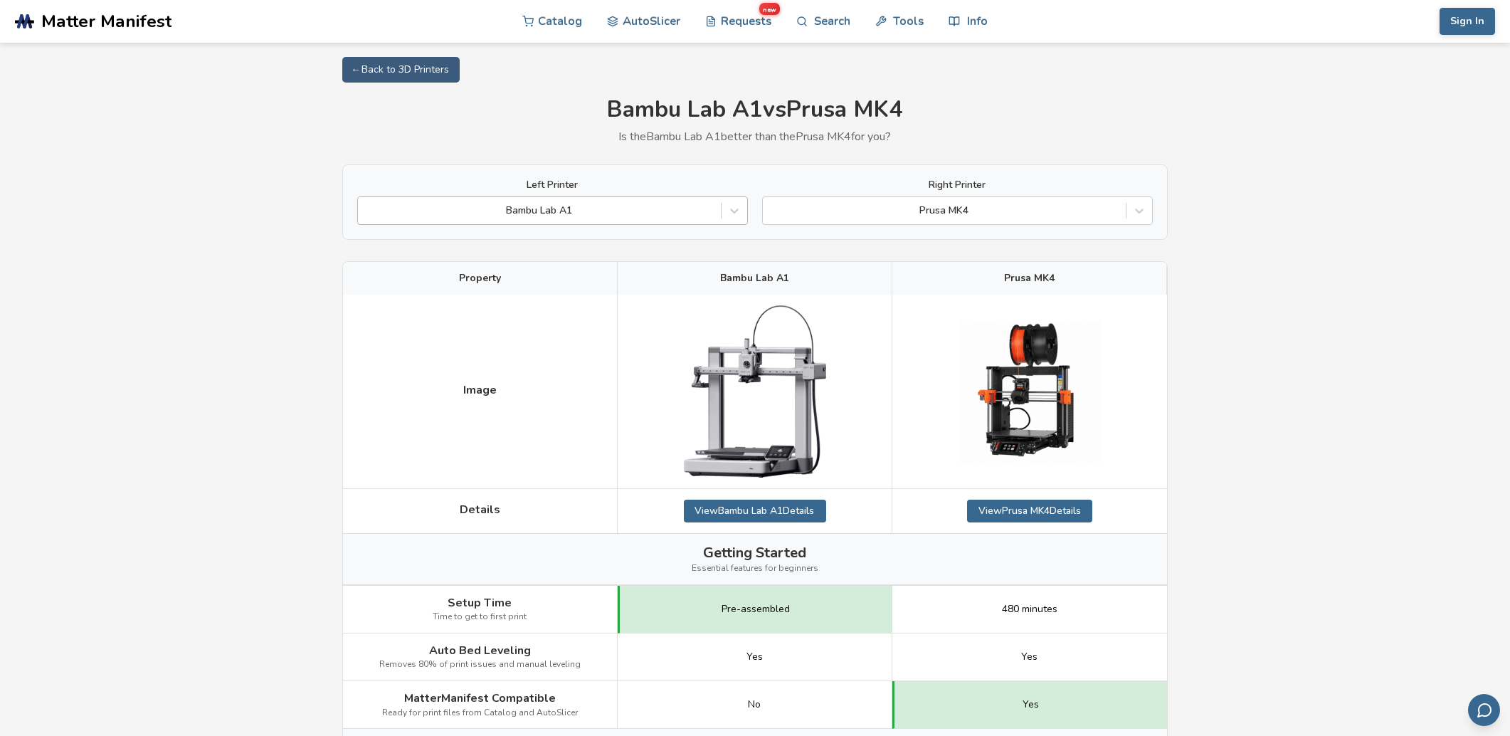
click at [699, 221] on div "Bambu Lab A1" at bounding box center [552, 210] width 391 height 28
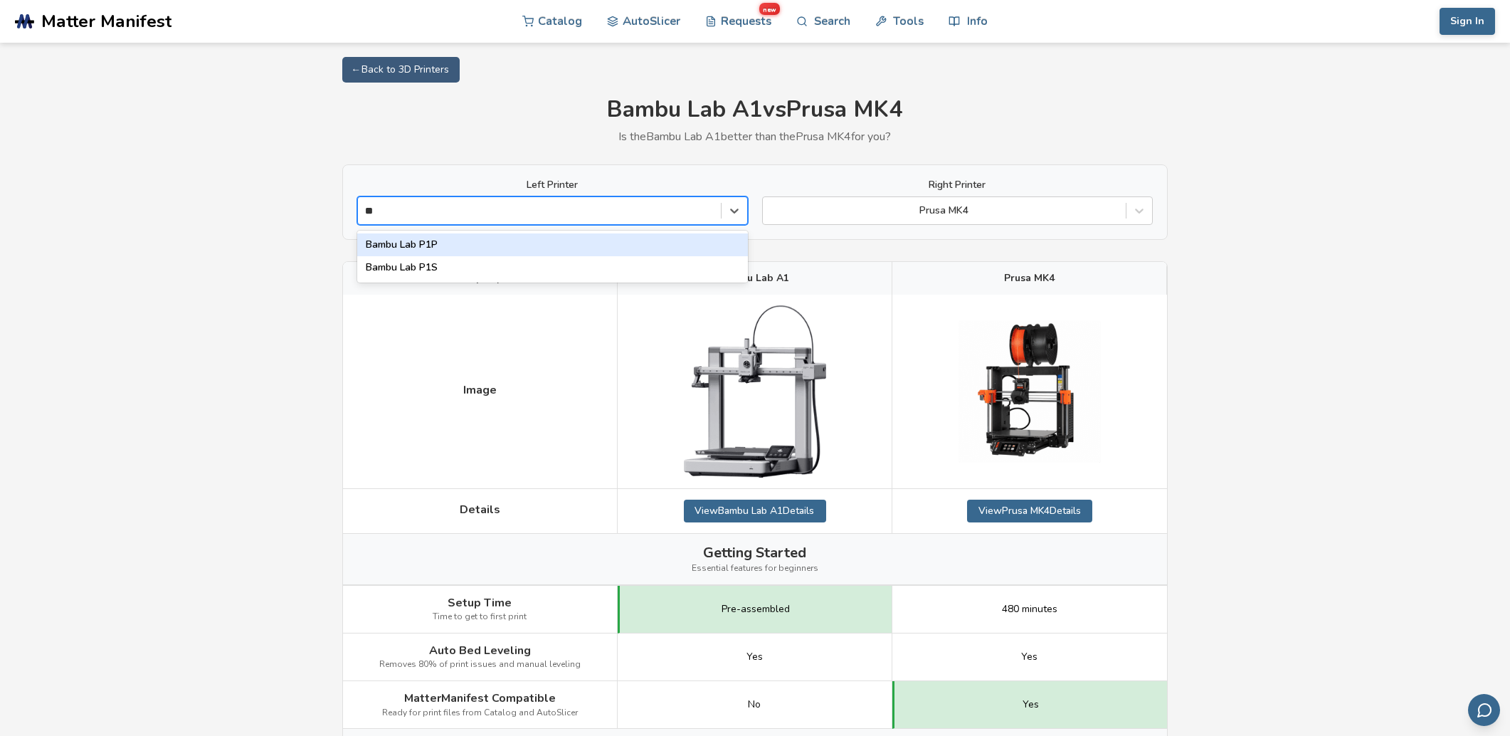
type input "***"
click at [515, 243] on div "Bambu Lab P1S" at bounding box center [552, 244] width 391 height 23
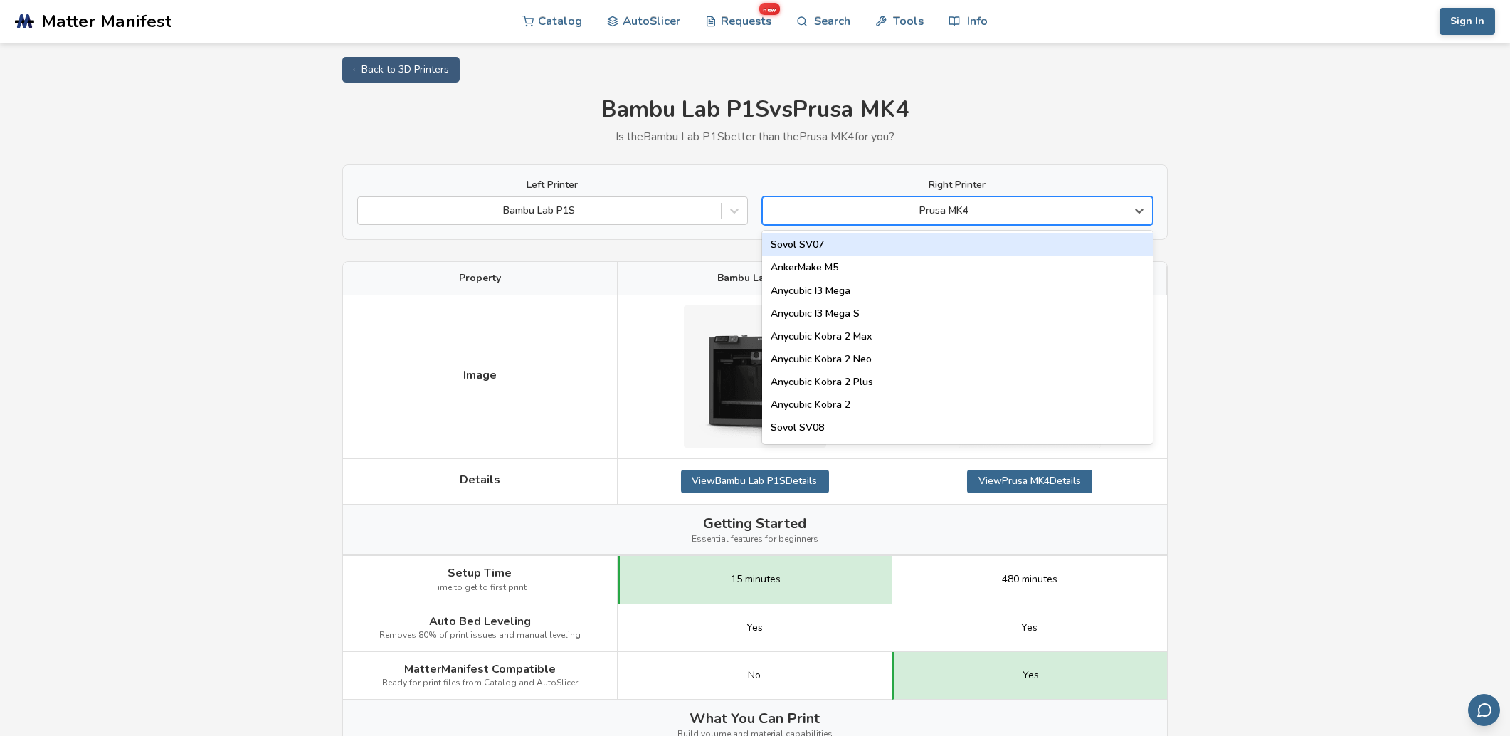
click at [1054, 216] on div at bounding box center [944, 210] width 349 height 14
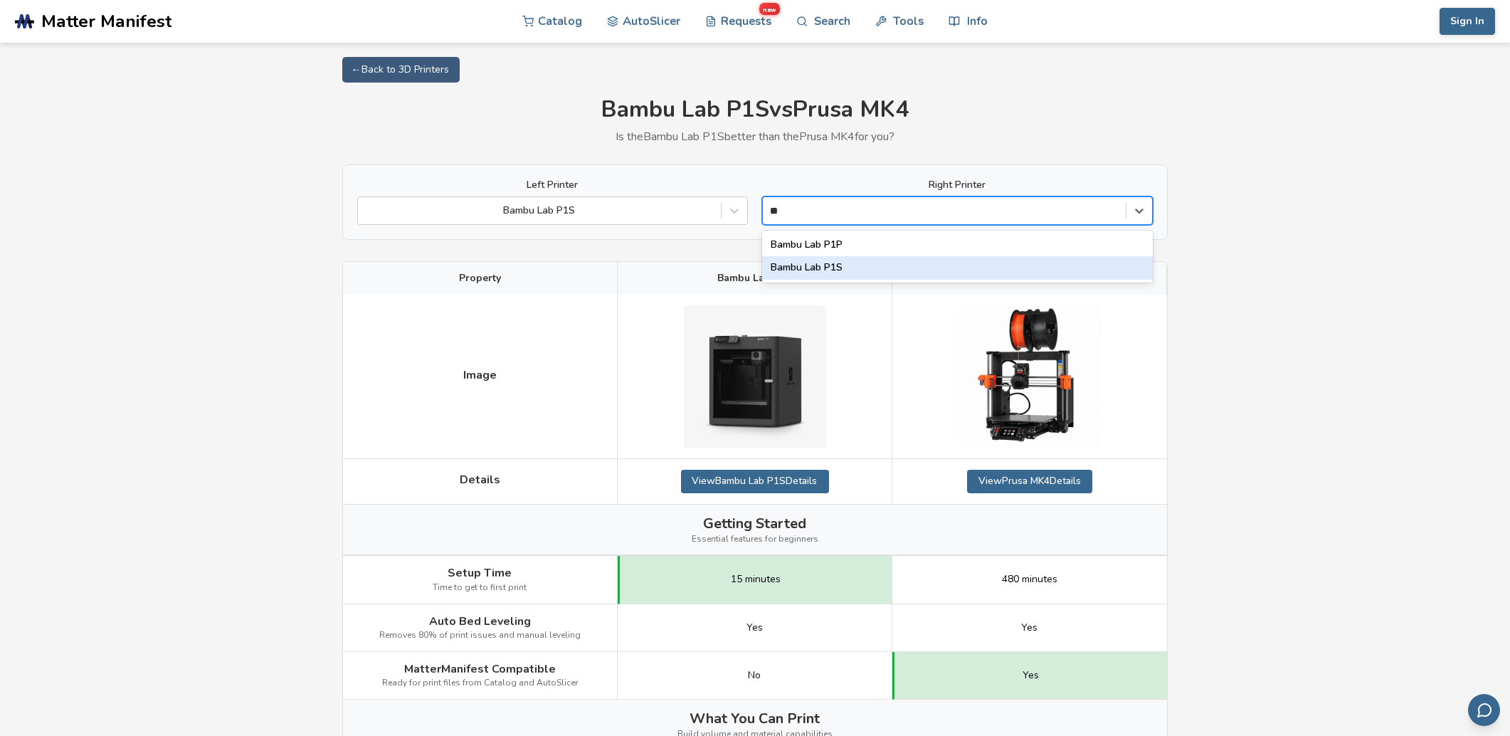
type input "***"
click at [1002, 238] on div "Bambu Lab P1P" at bounding box center [957, 244] width 391 height 23
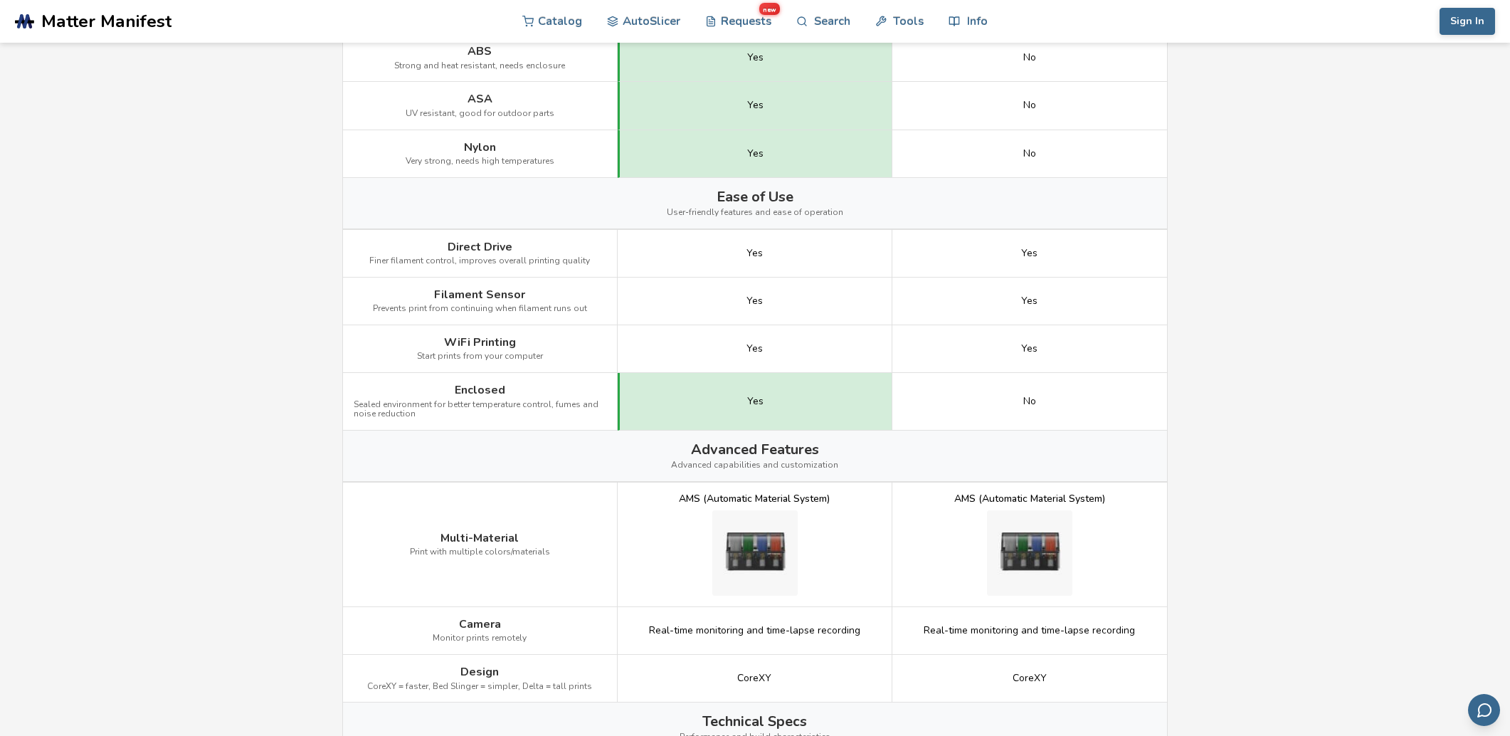
scroll to position [1209, 0]
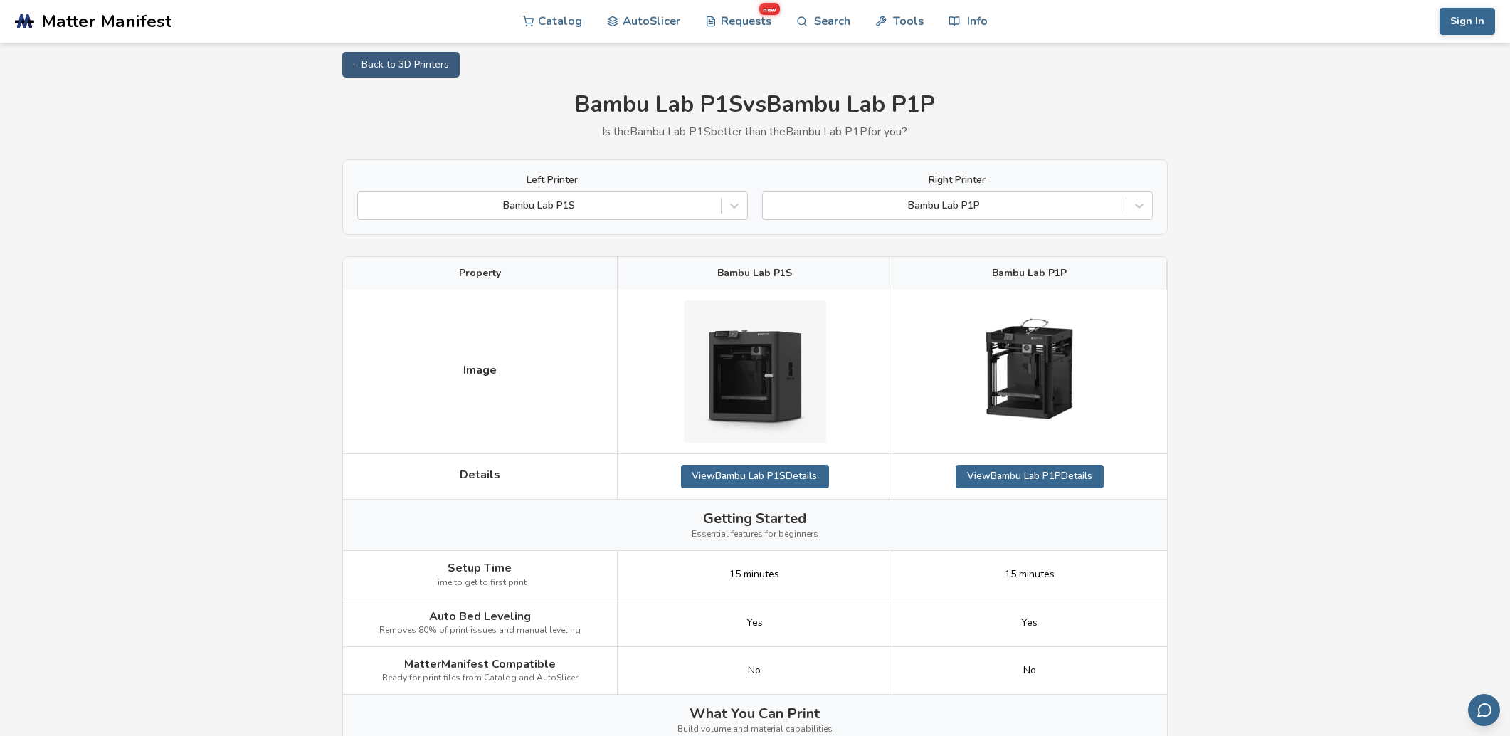
scroll to position [0, 0]
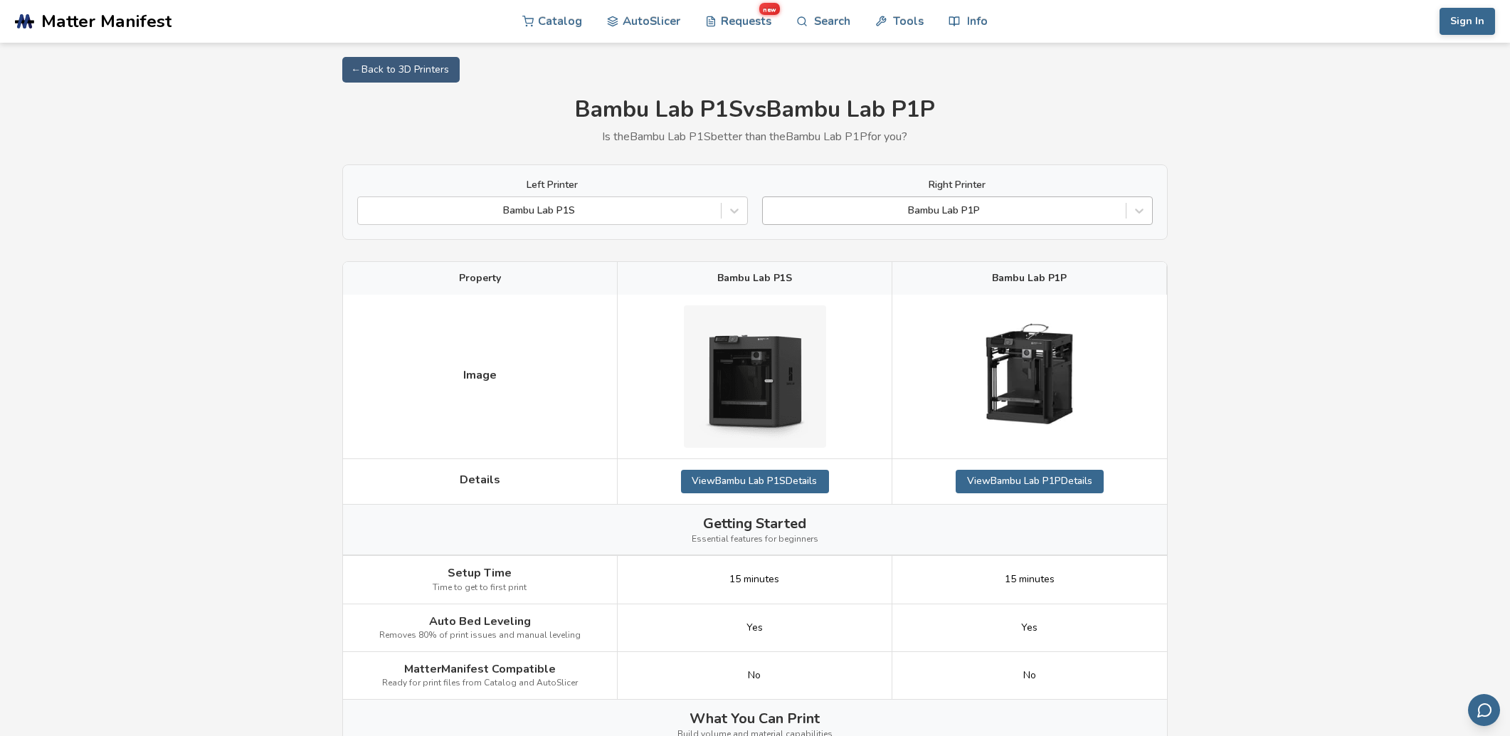
click at [966, 206] on div at bounding box center [944, 210] width 349 height 14
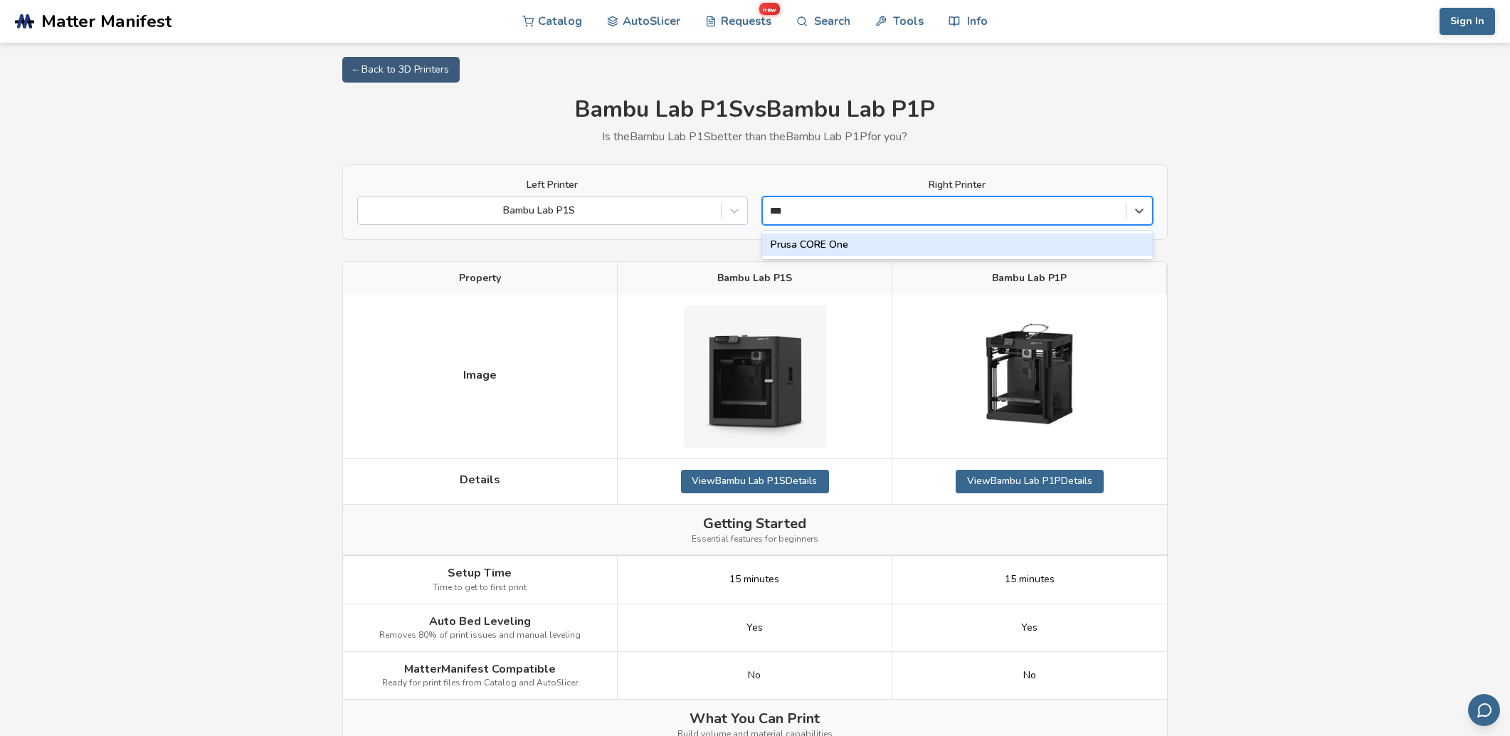
type input "****"
click at [888, 243] on div "Prusa CORE One" at bounding box center [957, 244] width 391 height 23
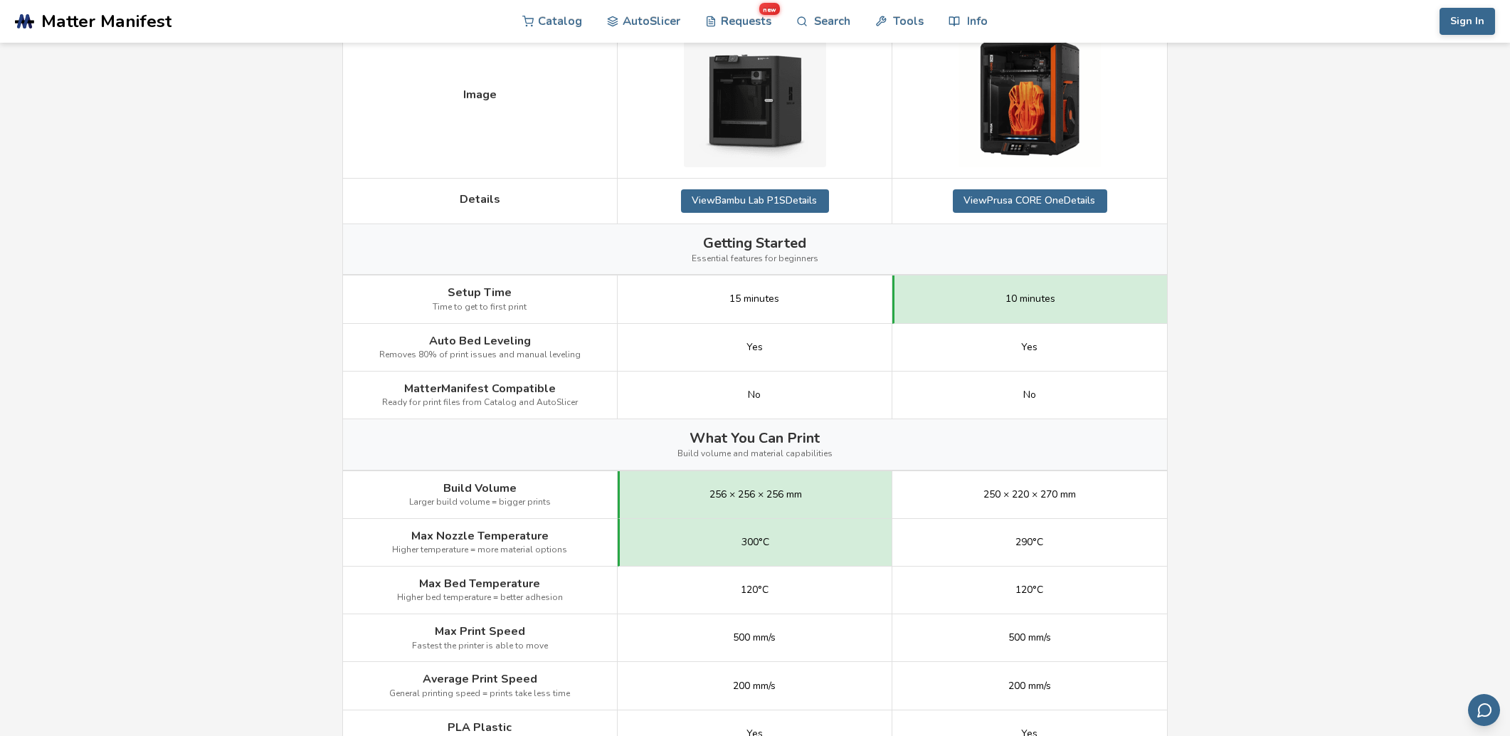
scroll to position [356, 0]
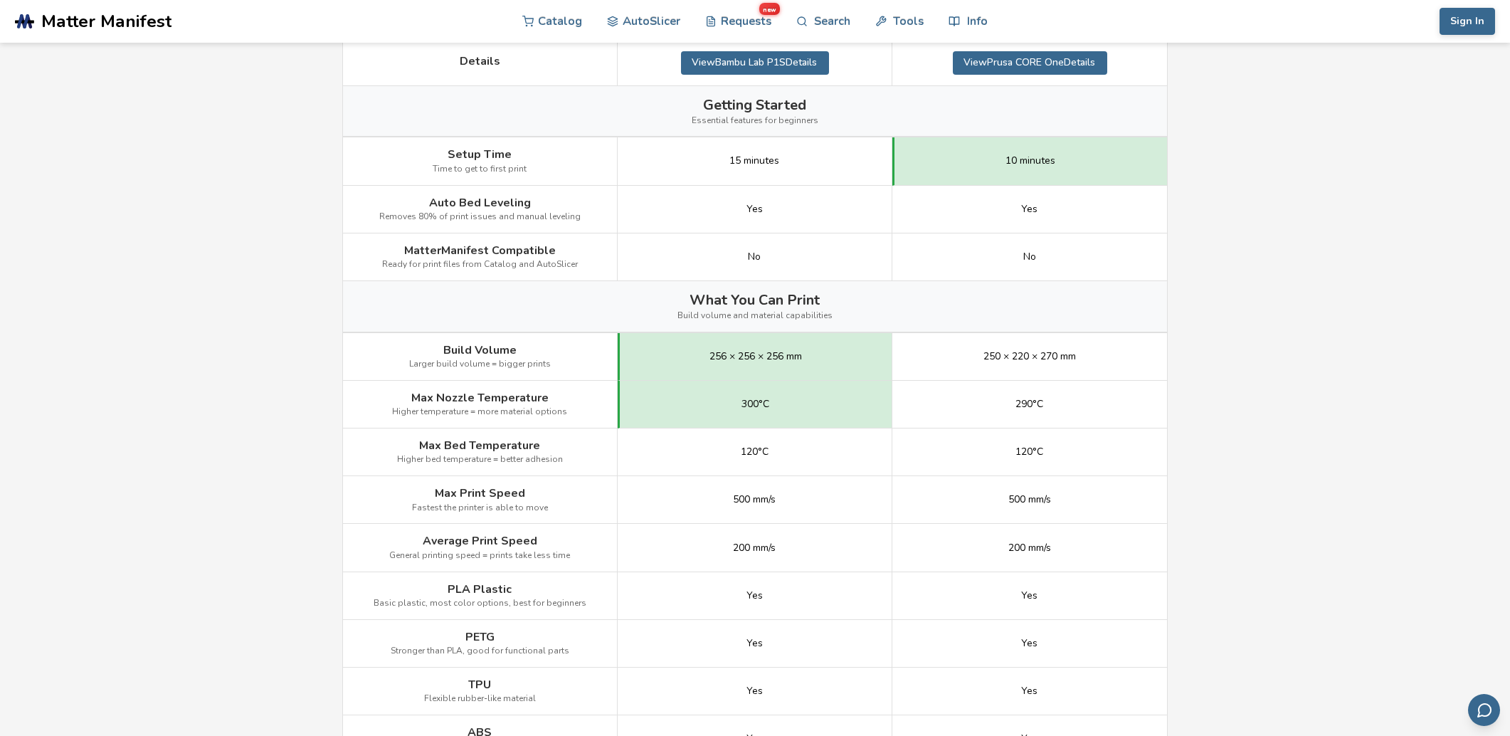
scroll to position [427, 0]
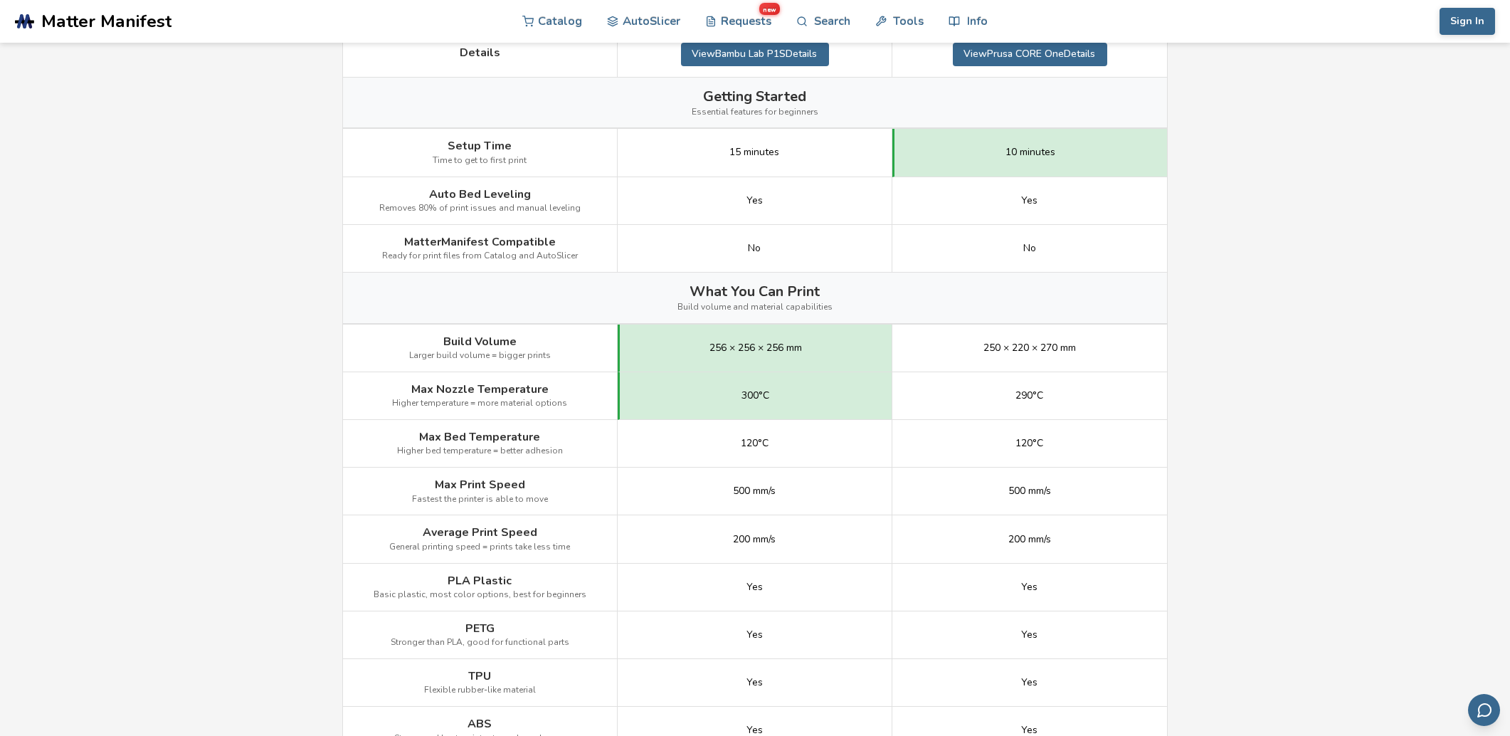
click at [1288, 338] on main "← Back to 3D Printers Bambu Lab P1S vs [PERSON_NAME] CORE One Is the Bambu Lab …" at bounding box center [755, 681] width 1510 height 2216
click at [1246, 359] on main "← Back to 3D Printers Bambu Lab P1S vs [PERSON_NAME] CORE One Is the Bambu Lab …" at bounding box center [755, 681] width 1510 height 2216
click at [1306, 348] on main "← Back to 3D Printers Bambu Lab P1S vs [PERSON_NAME] CORE One Is the Bambu Lab …" at bounding box center [755, 681] width 1510 height 2216
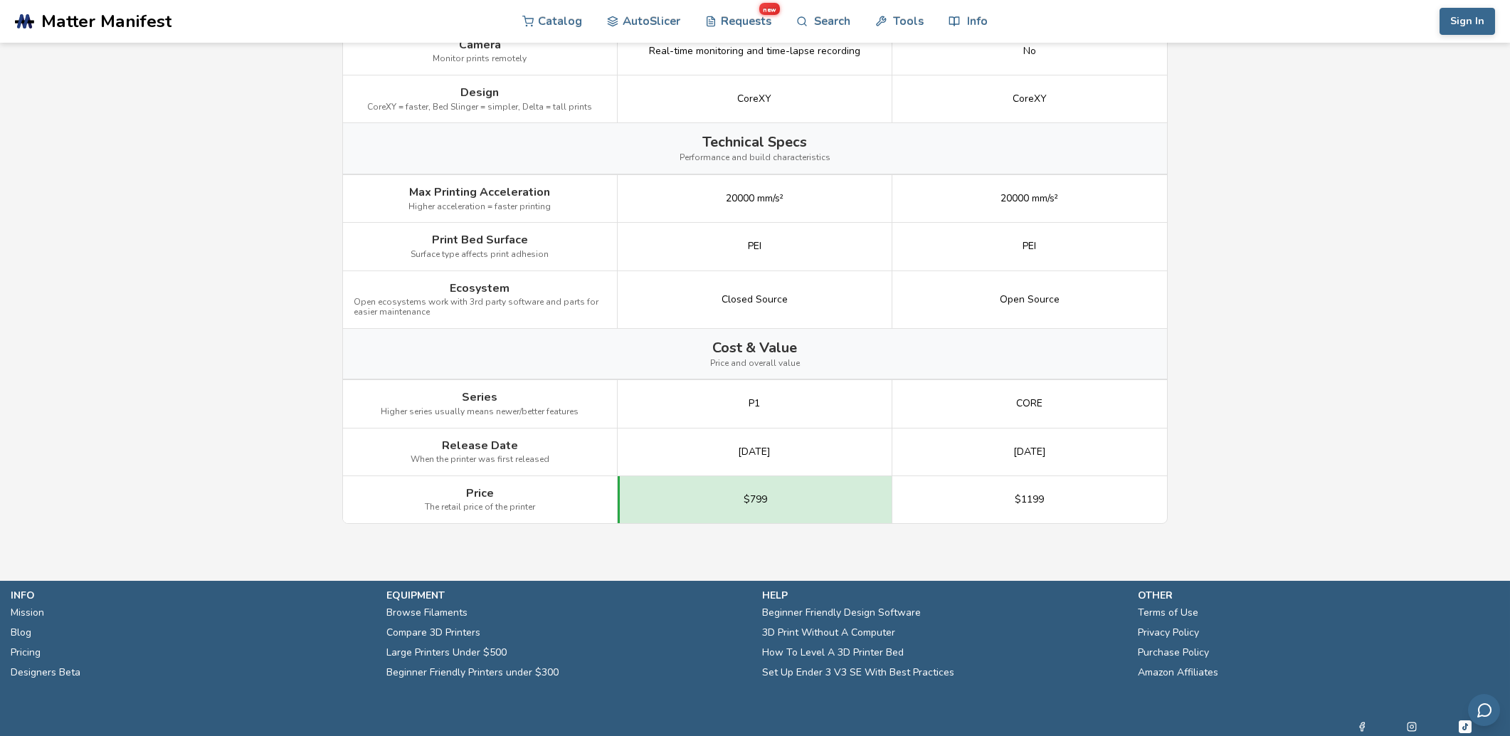
scroll to position [1712, 0]
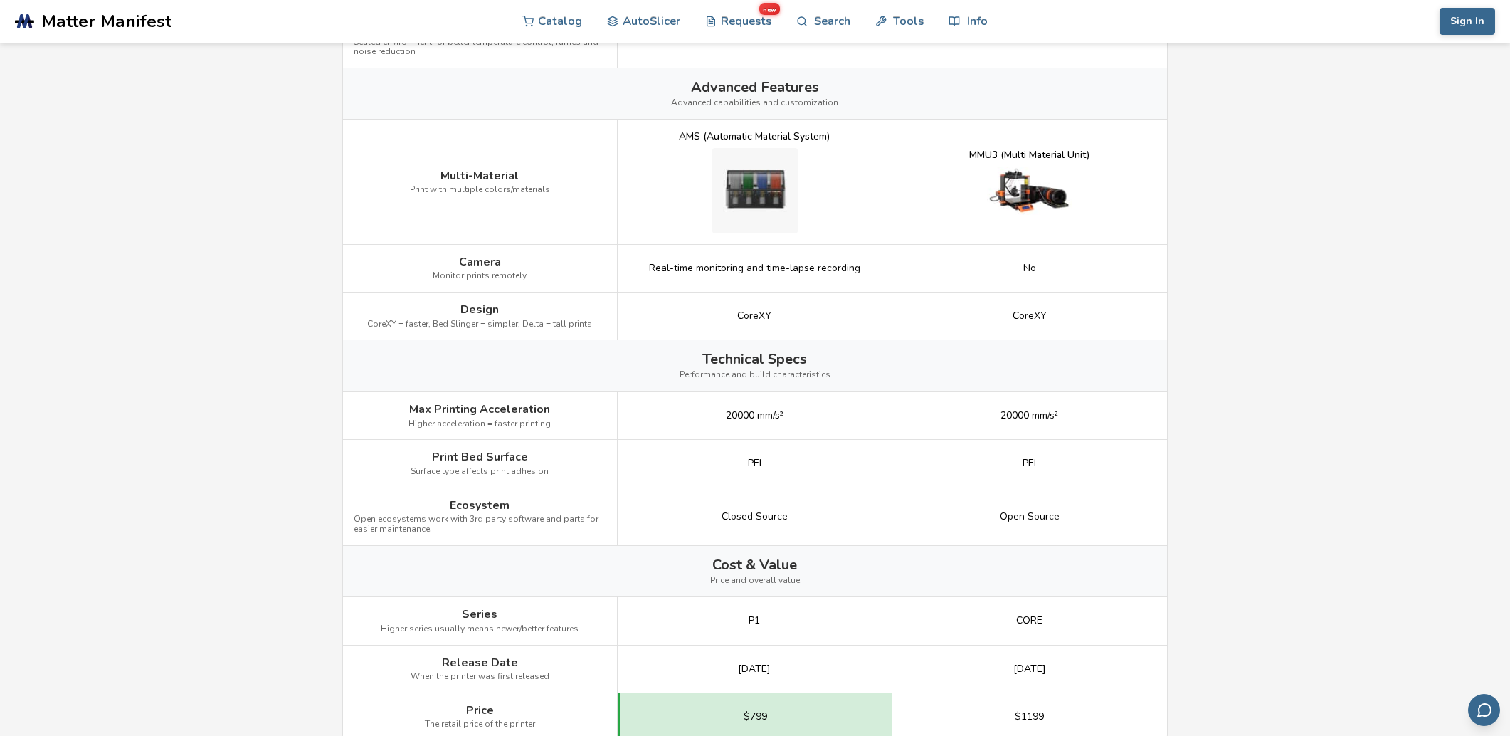
scroll to position [1427, 0]
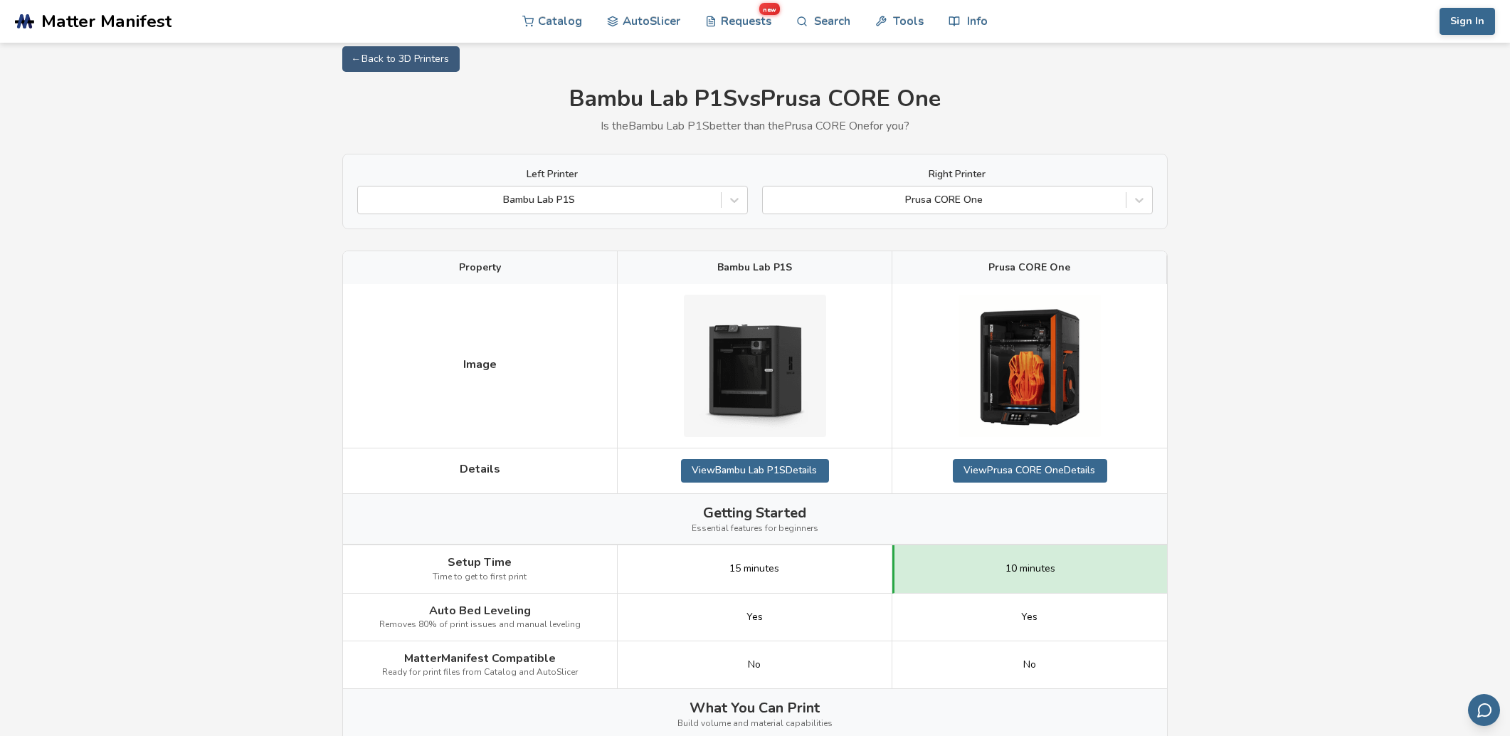
scroll to position [0, 0]
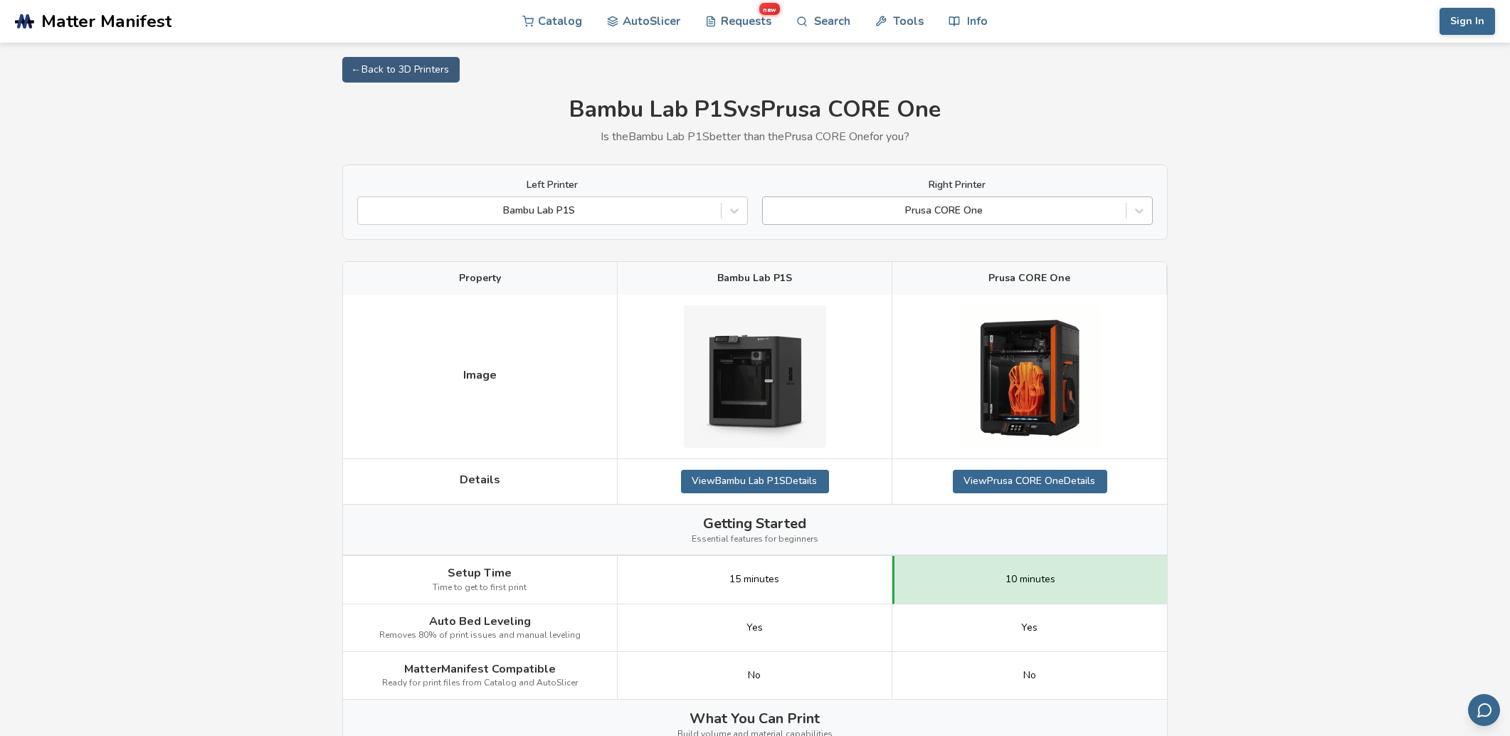
click at [969, 211] on div at bounding box center [944, 210] width 349 height 14
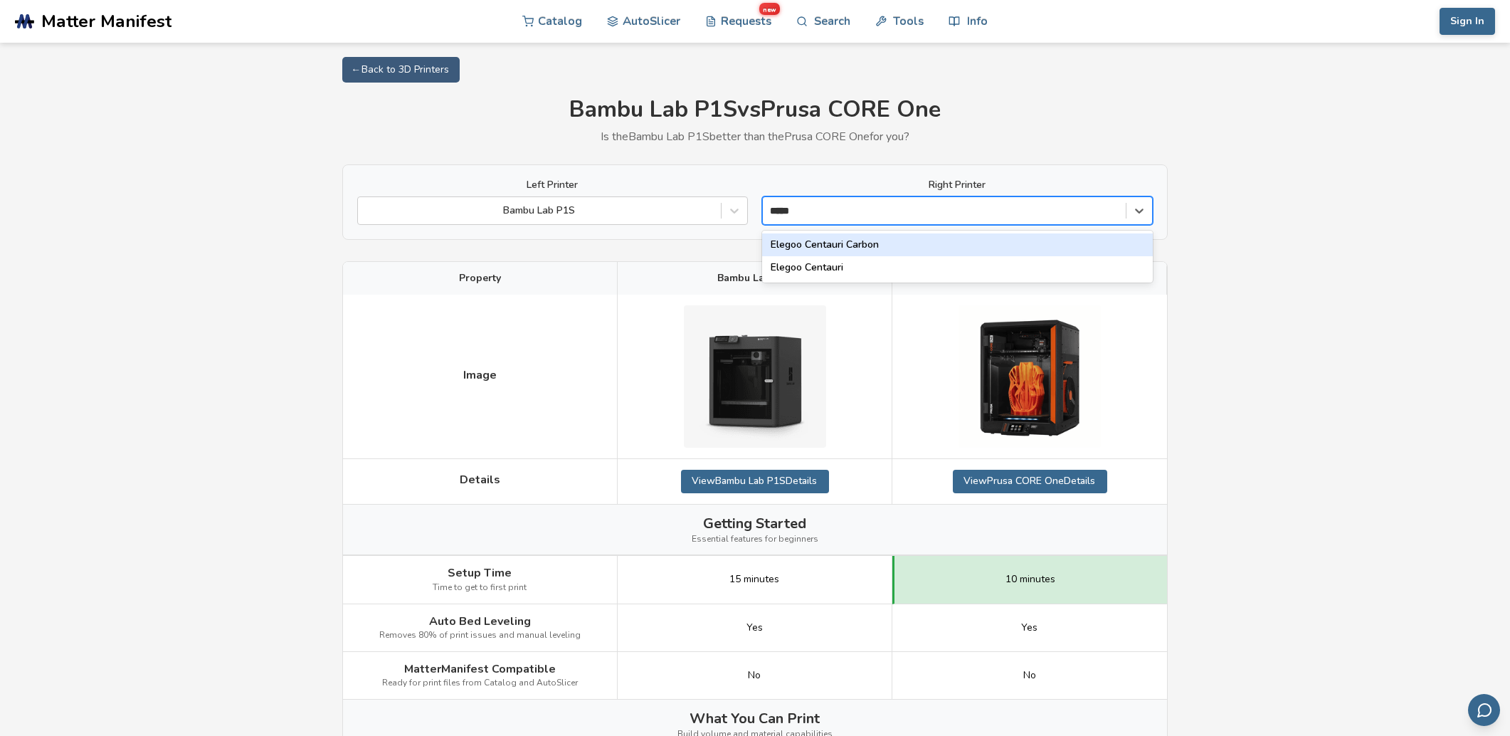
type input "******"
click at [862, 245] on div "Elegoo Centauri Carbon" at bounding box center [957, 244] width 391 height 23
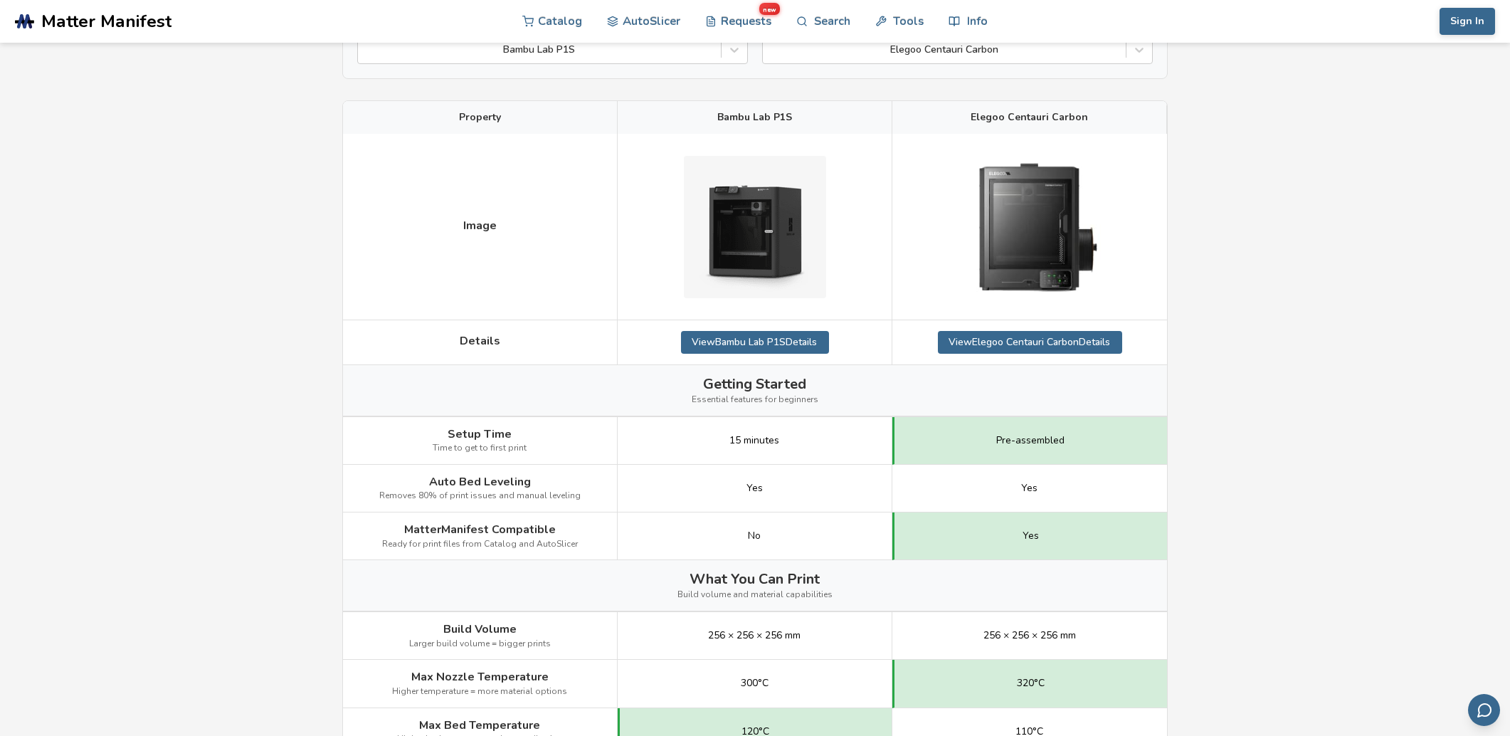
scroll to position [213, 0]
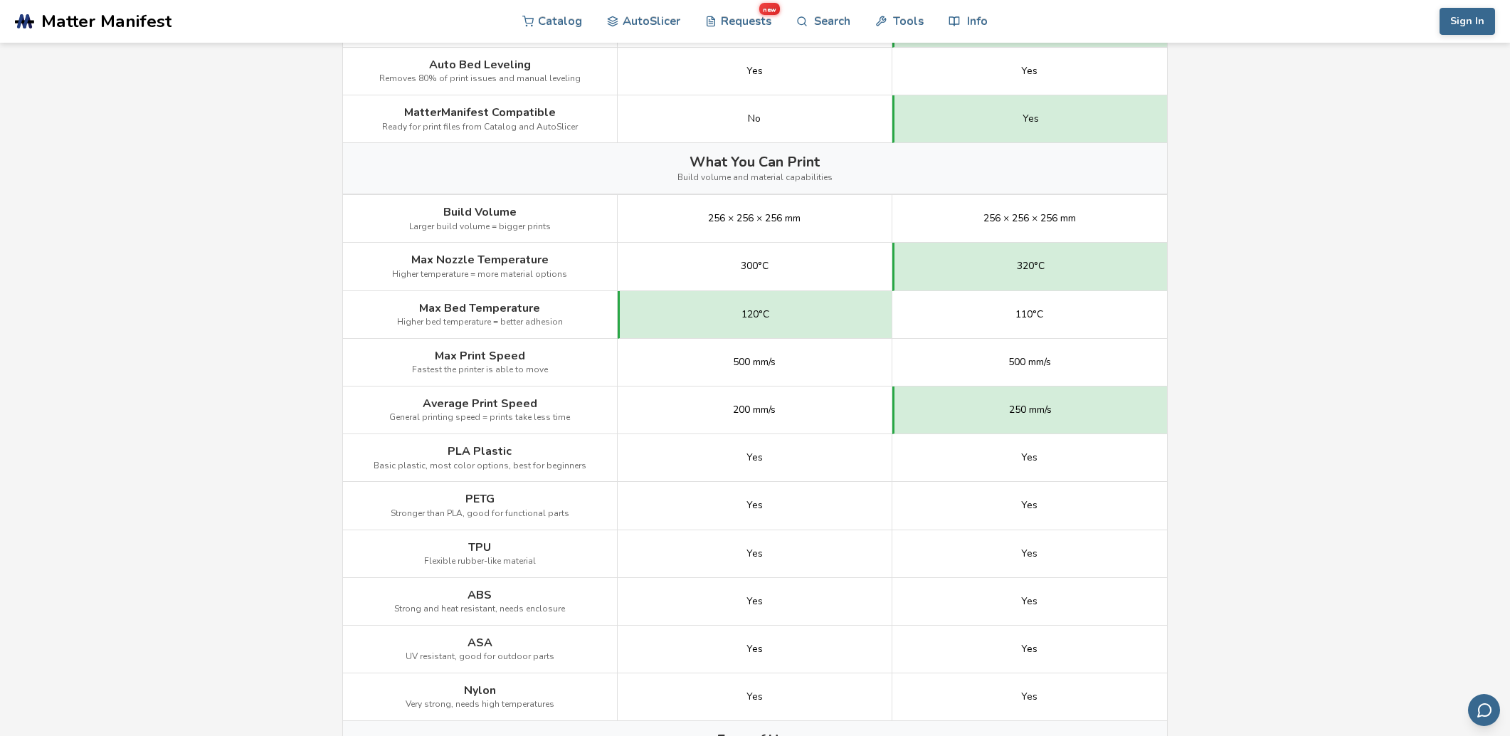
scroll to position [568, 0]
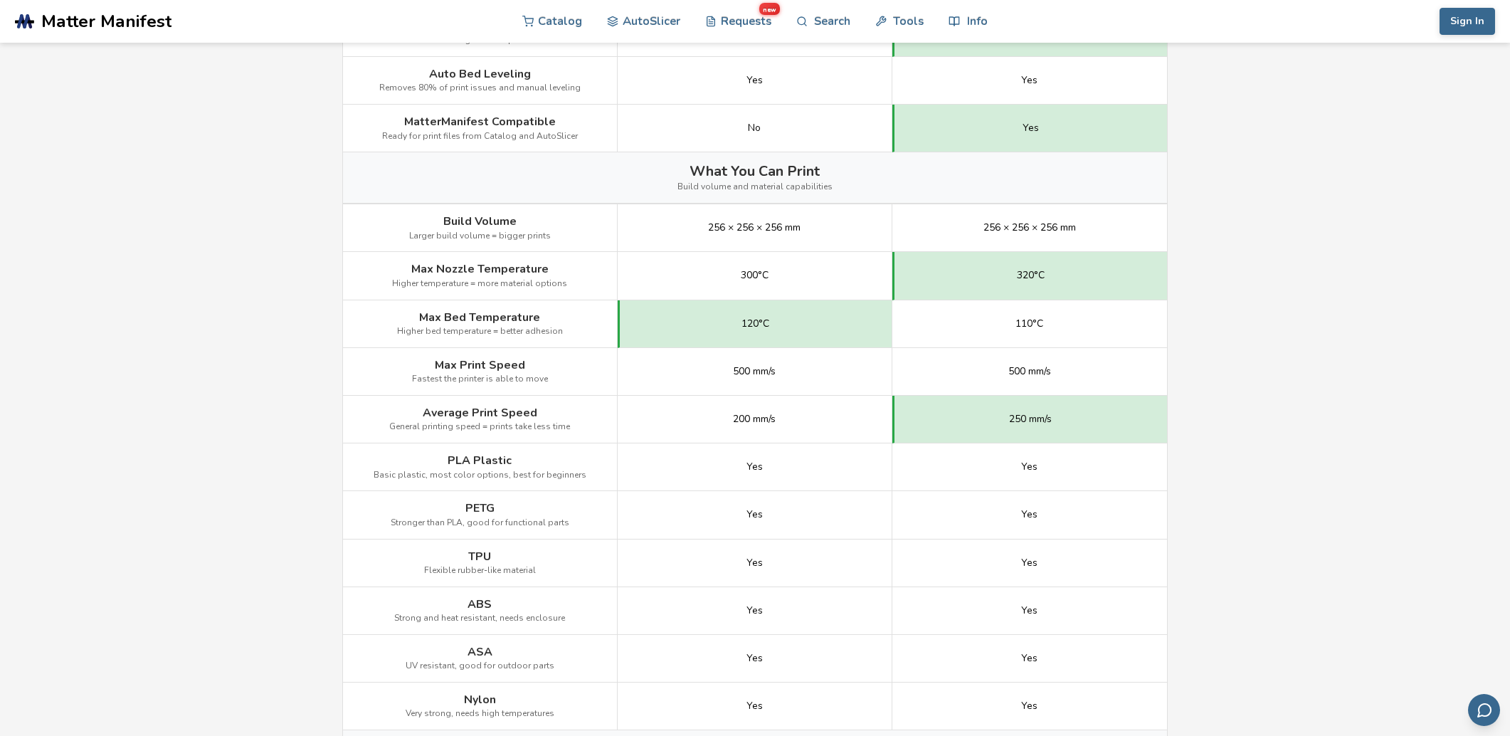
click at [1278, 380] on main "← Back to 3D Printers Bambu Lab P1S vs Elegoo Centauri Carbon Is the Bambu Lab …" at bounding box center [755, 550] width 1510 height 2237
click at [1255, 393] on main "← Back to 3D Printers Bambu Lab P1S vs Elegoo Centauri Carbon Is the Bambu Lab …" at bounding box center [755, 550] width 1510 height 2237
click at [1303, 377] on main "← Back to 3D Printers Bambu Lab P1S vs Elegoo Centauri Carbon Is the Bambu Lab …" at bounding box center [755, 550] width 1510 height 2237
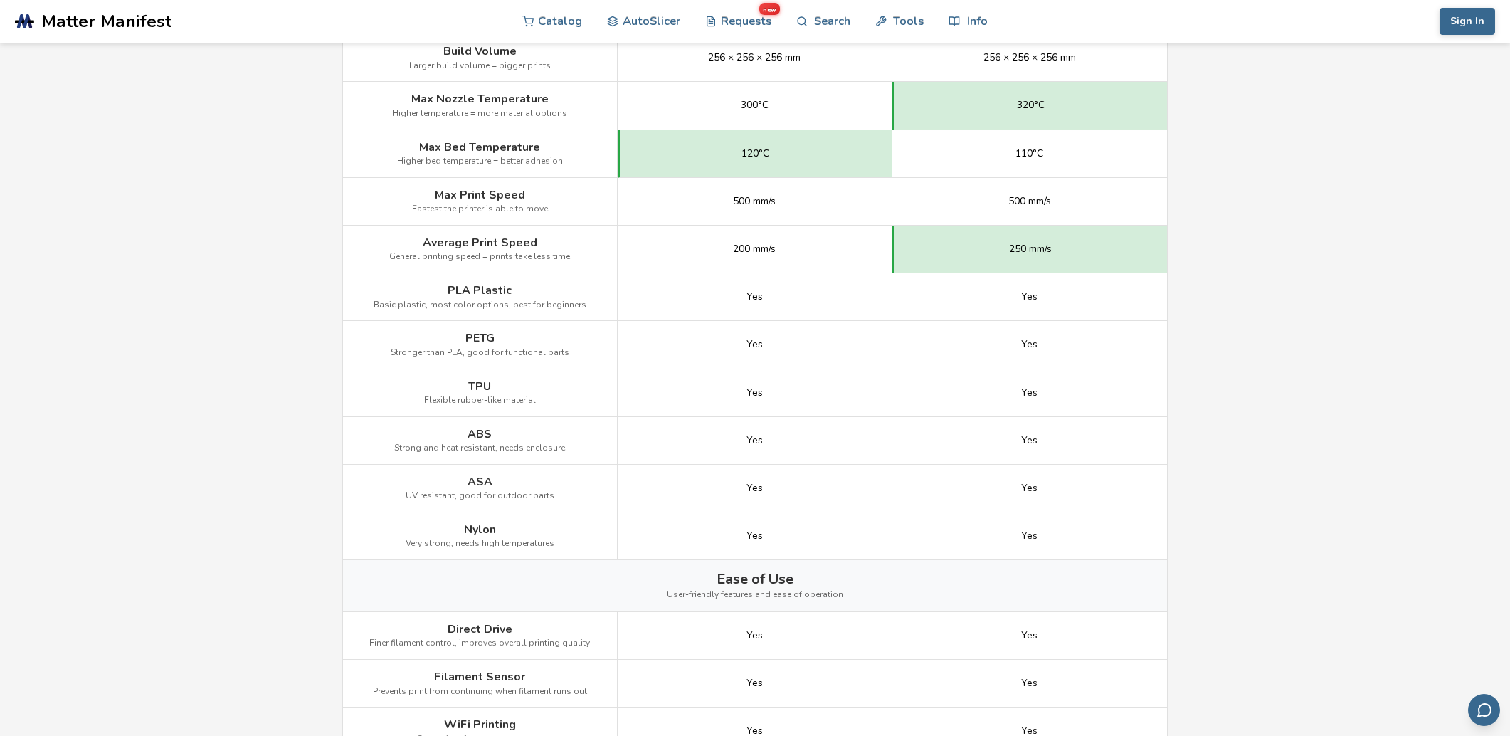
scroll to position [853, 0]
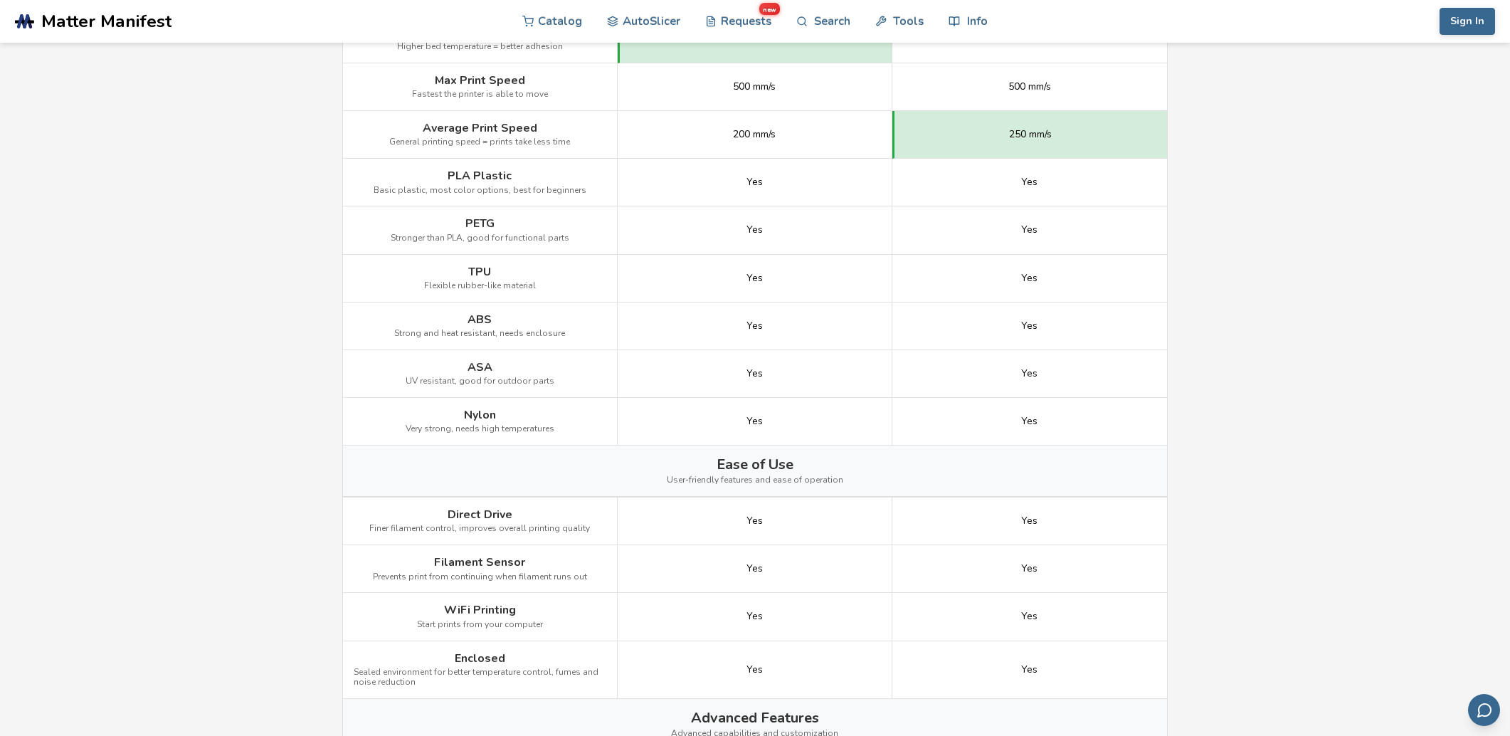
click at [1289, 386] on main "← Back to 3D Printers Bambu Lab P1S vs Elegoo Centauri Carbon Is the Bambu Lab …" at bounding box center [755, 265] width 1510 height 2237
click at [1255, 398] on main "← Back to 3D Printers Bambu Lab P1S vs Elegoo Centauri Carbon Is the Bambu Lab …" at bounding box center [755, 265] width 1510 height 2237
click at [1294, 383] on main "← Back to 3D Printers Bambu Lab P1S vs Elegoo Centauri Carbon Is the Bambu Lab …" at bounding box center [755, 265] width 1510 height 2237
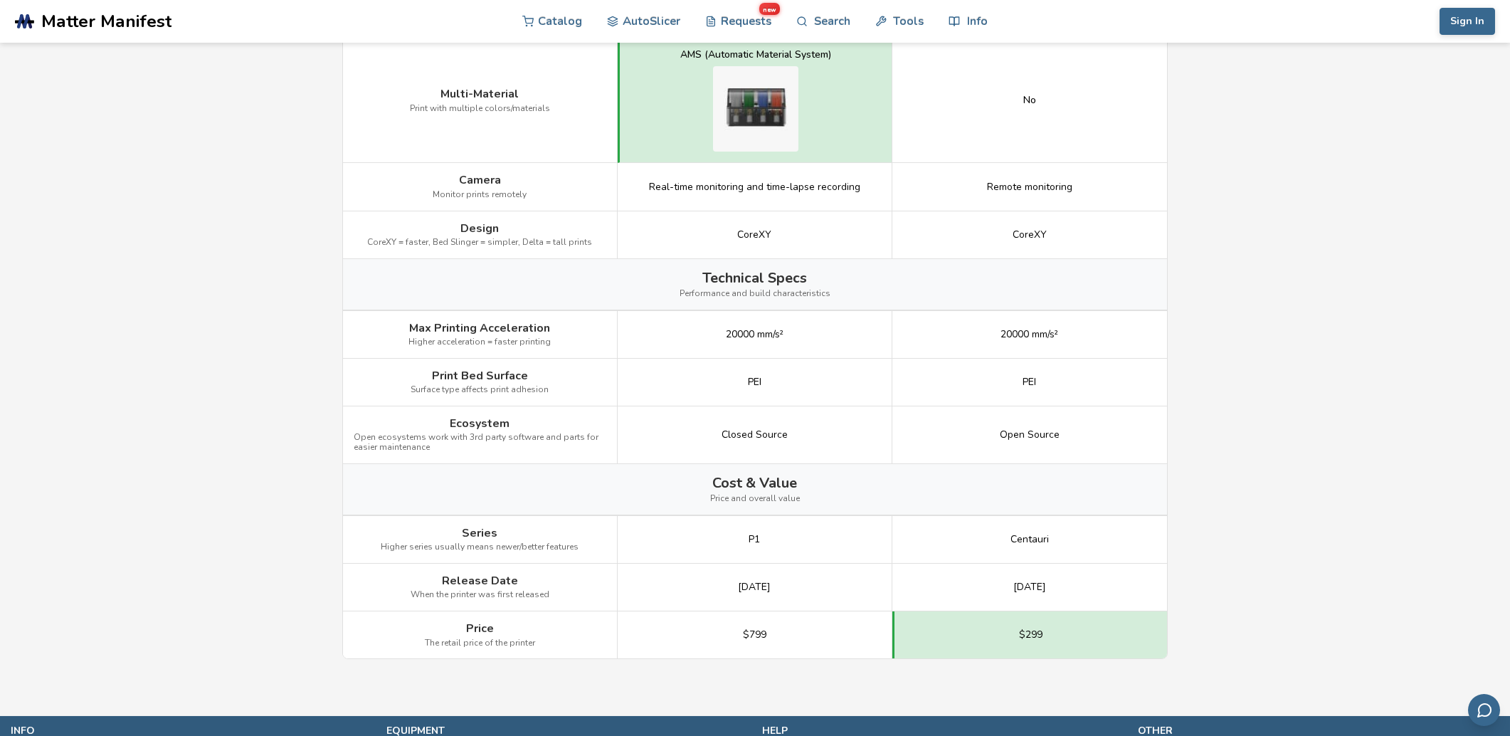
drag, startPoint x: 1294, startPoint y: 383, endPoint x: 1303, endPoint y: 344, distance: 39.4
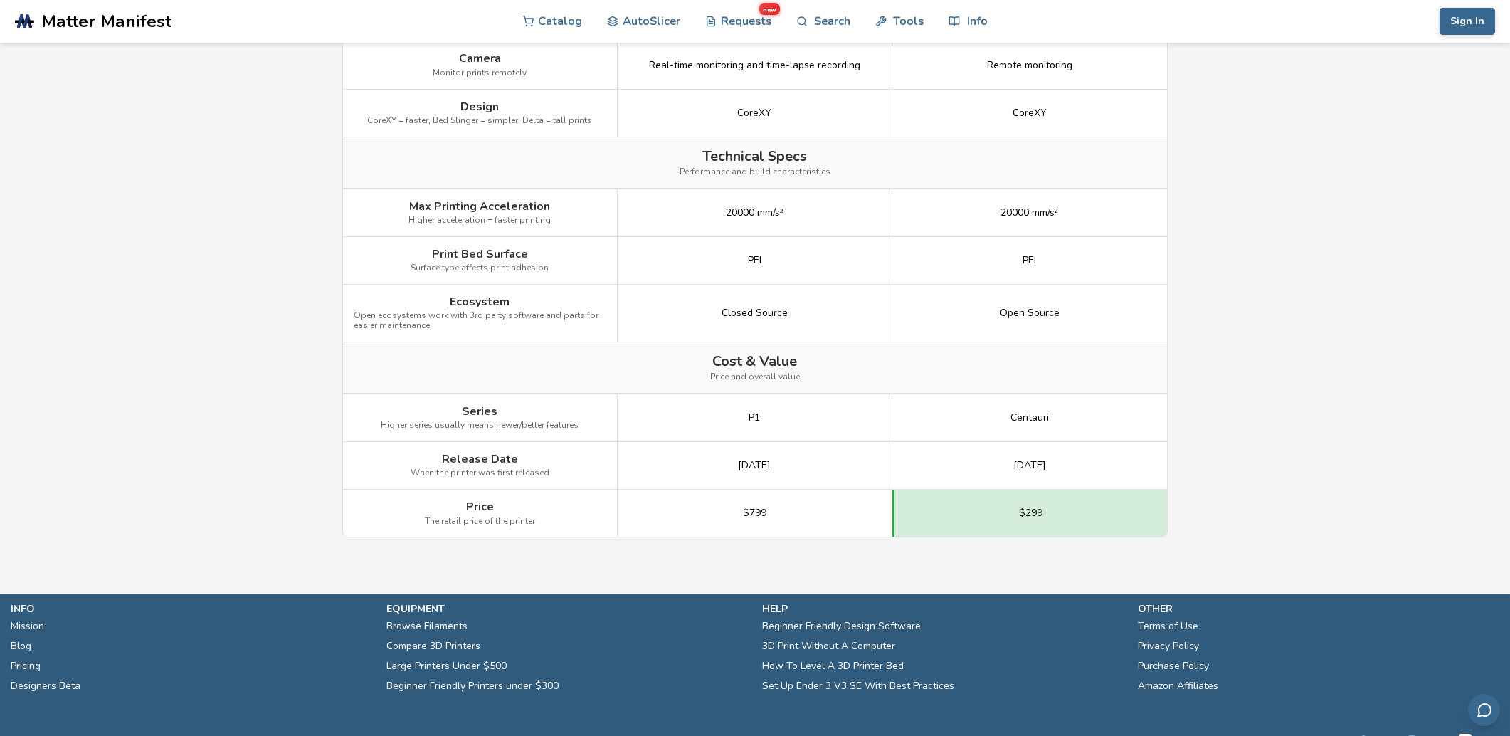
scroll to position [1733, 0]
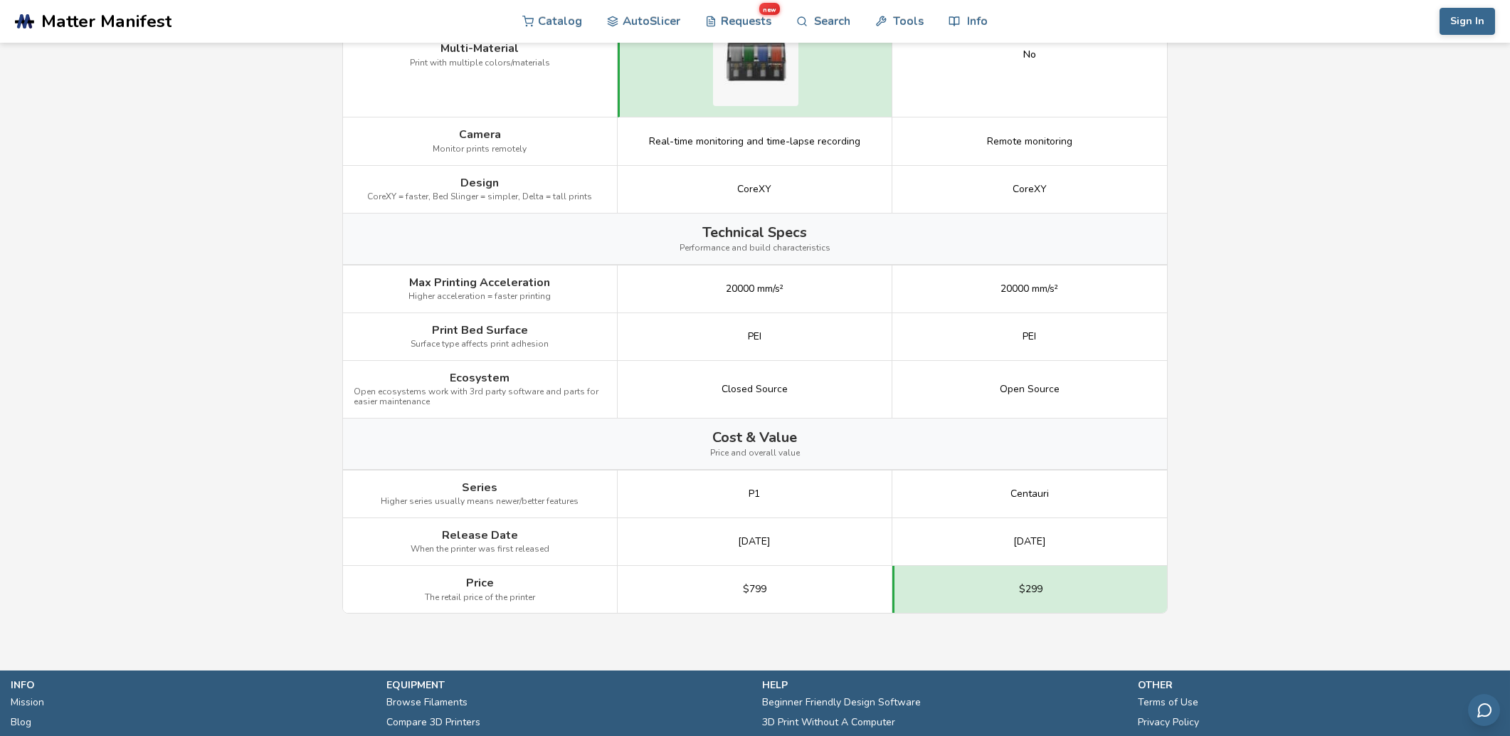
scroll to position [1591, 0]
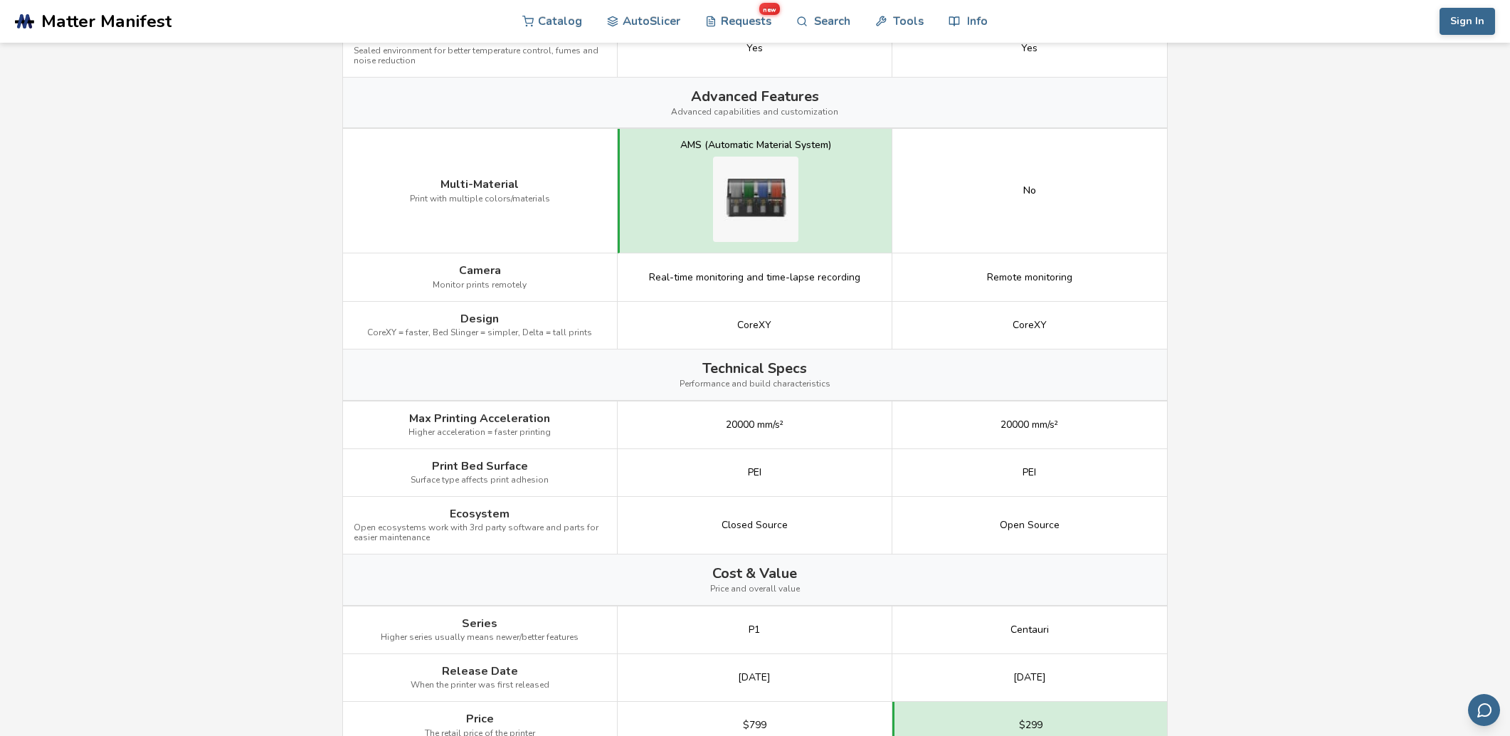
scroll to position [1377, 0]
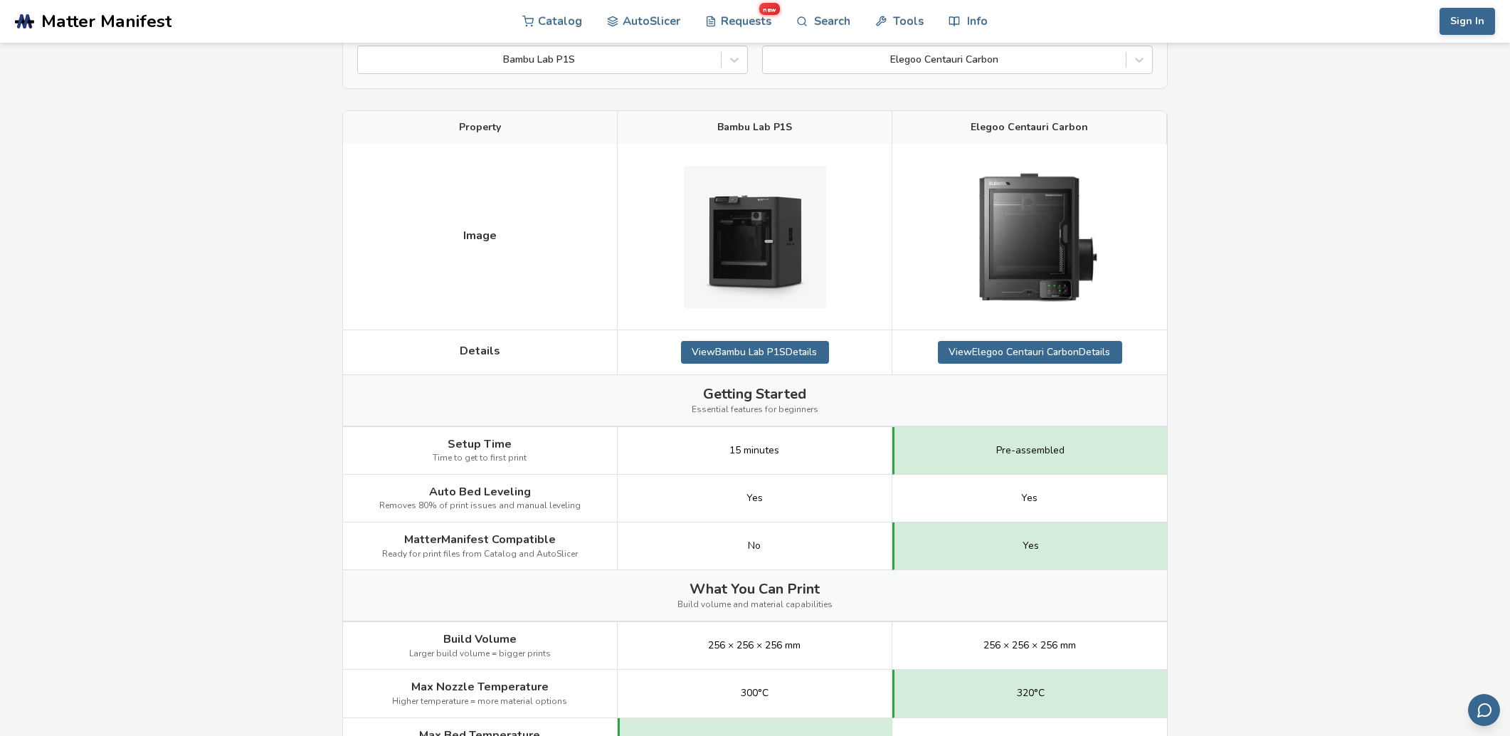
scroll to position [71, 0]
